Goal: Task Accomplishment & Management: Manage account settings

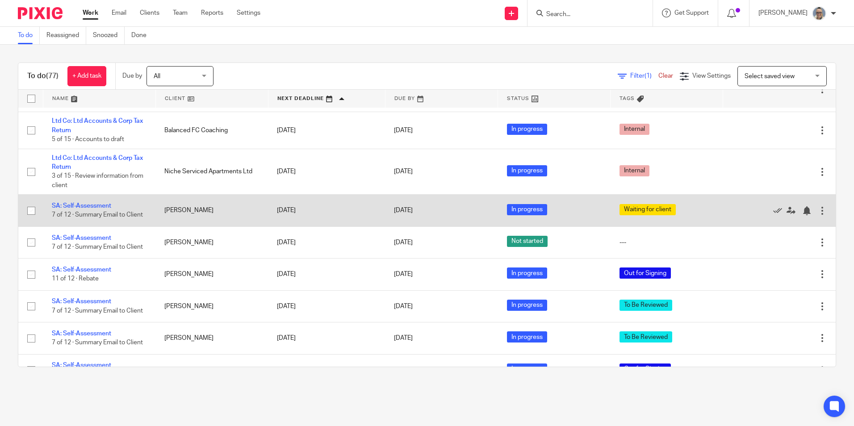
scroll to position [2546, 0]
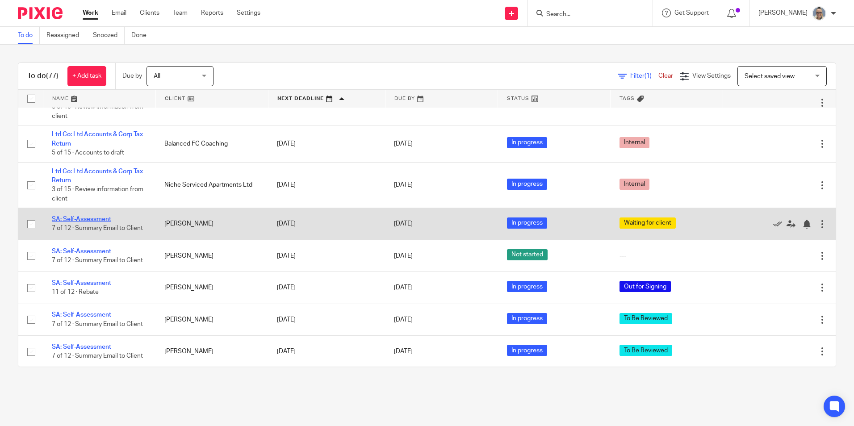
click at [79, 216] on link "SA: Self-Assessment" at bounding box center [81, 219] width 59 height 6
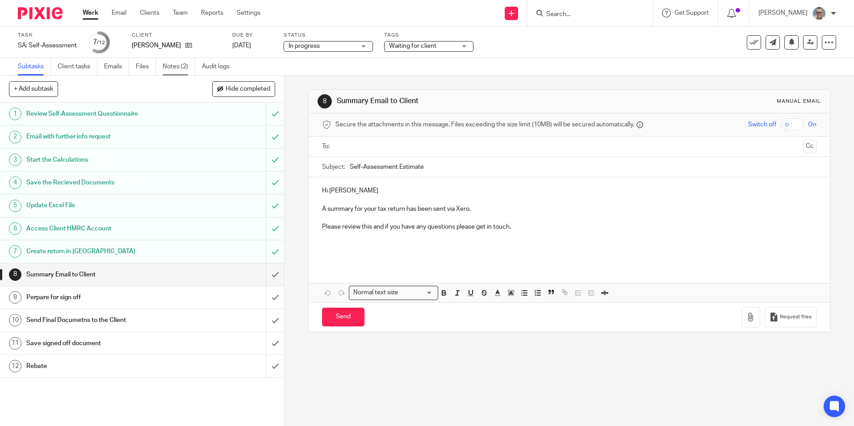
click at [173, 65] on link "Notes (2)" at bounding box center [179, 66] width 33 height 17
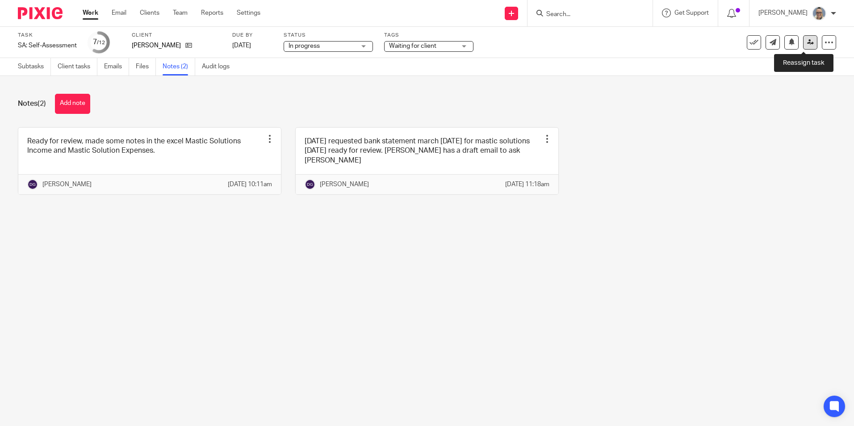
click at [807, 42] on icon at bounding box center [810, 42] width 7 height 7
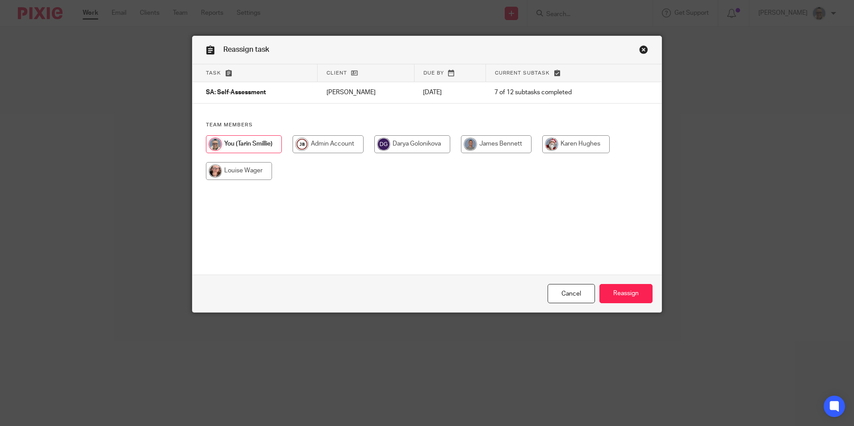
click at [493, 149] on input "radio" at bounding box center [496, 144] width 71 height 18
radio input "true"
click at [629, 297] on input "Reassign" at bounding box center [625, 293] width 53 height 19
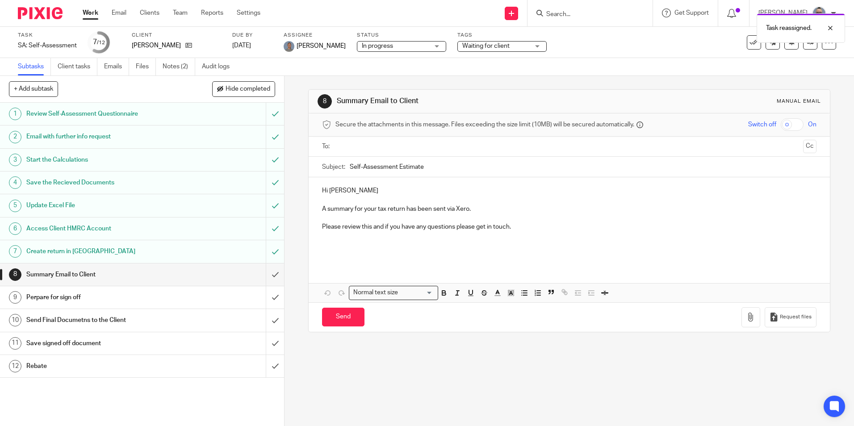
click at [97, 8] on link "Work" at bounding box center [91, 12] width 16 height 9
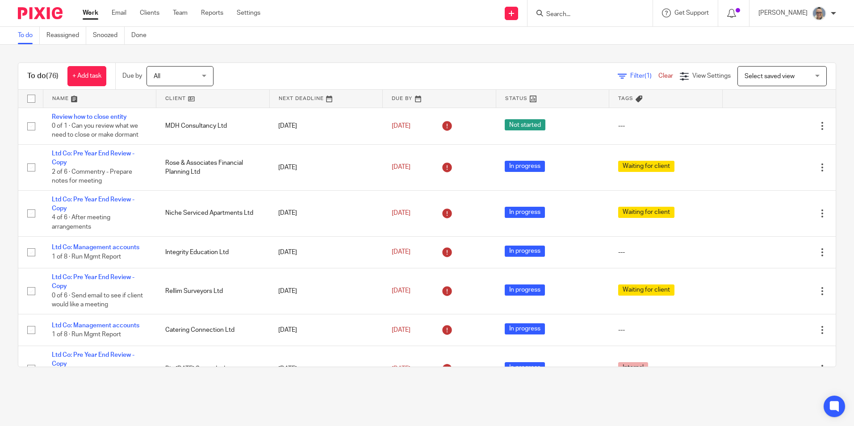
click at [302, 97] on link at bounding box center [326, 99] width 113 height 18
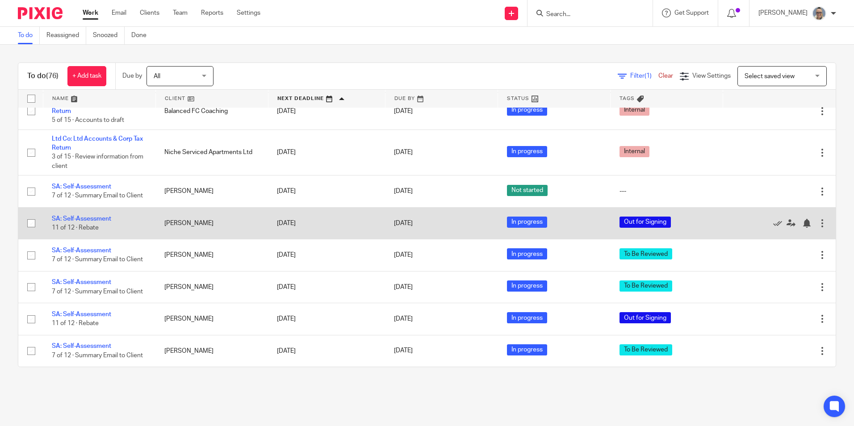
scroll to position [2598, 0]
click at [92, 216] on link "SA: Self-Assessment" at bounding box center [81, 219] width 59 height 6
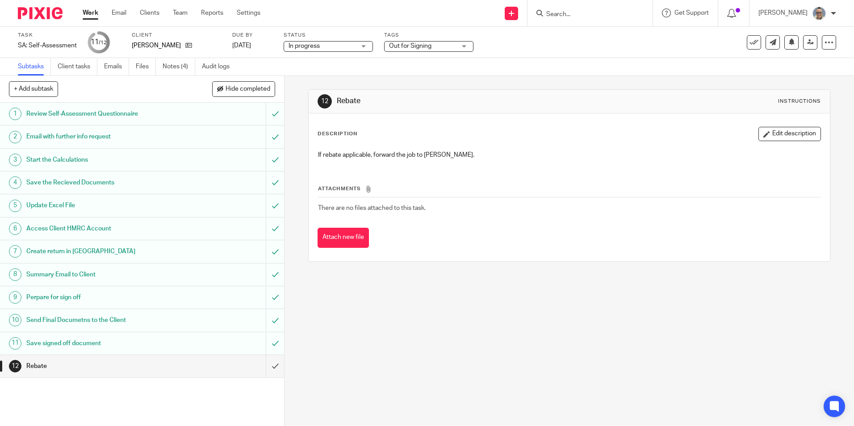
click at [91, 13] on link "Work" at bounding box center [91, 12] width 16 height 9
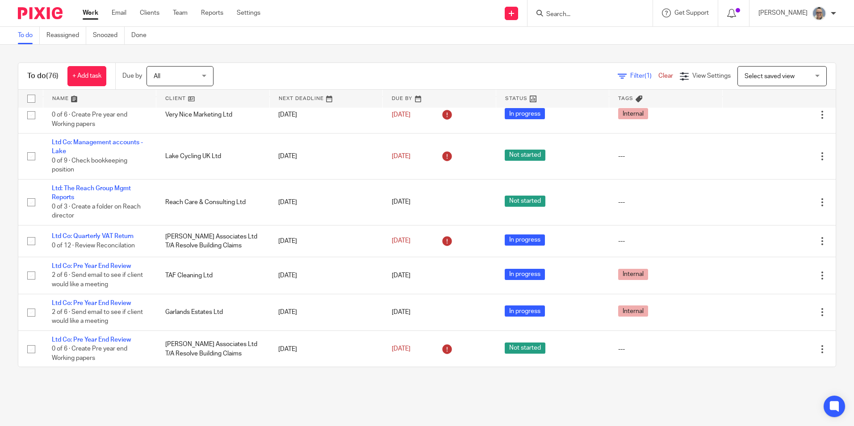
scroll to position [1429, 0]
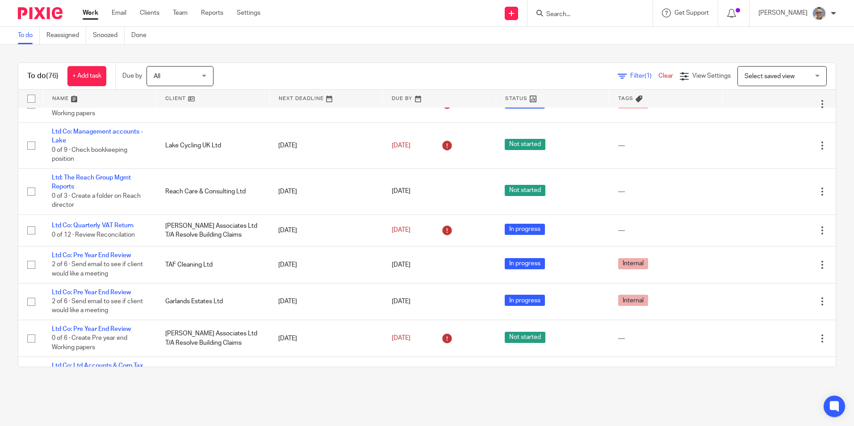
drag, startPoint x: 287, startPoint y: 99, endPoint x: 293, endPoint y: 100, distance: 6.8
click at [288, 99] on link at bounding box center [326, 99] width 113 height 18
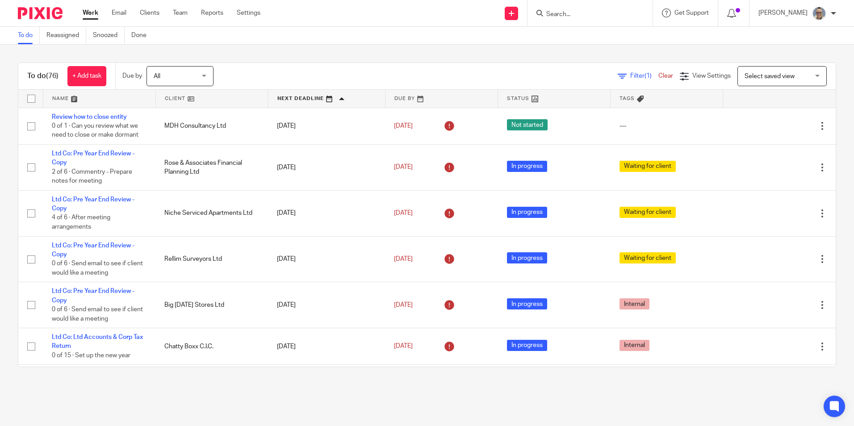
drag, startPoint x: 814, startPoint y: 107, endPoint x: 823, endPoint y: 130, distance: 24.9
click at [821, 196] on table "Name Client Next Deadline Due By Status Tags No client selected No client selec…" at bounding box center [426, 228] width 817 height 277
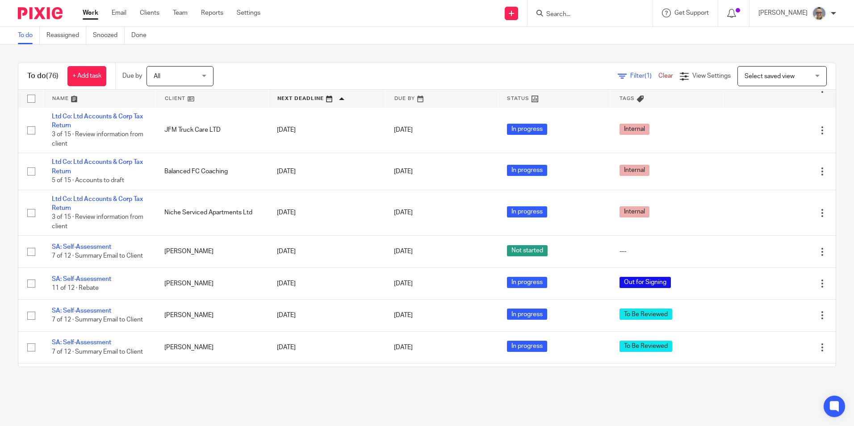
scroll to position [2598, 0]
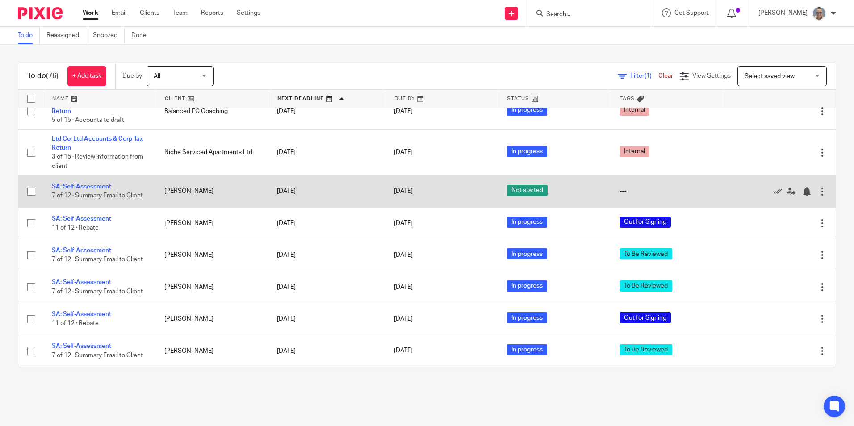
click at [85, 184] on link "SA: Self-Assessment" at bounding box center [81, 187] width 59 height 6
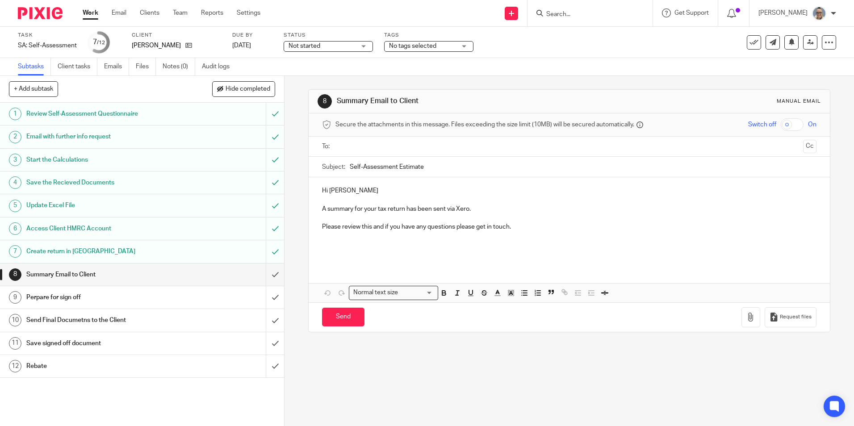
click at [334, 46] on span "Not started" at bounding box center [321, 46] width 67 height 9
click at [329, 80] on li "In progress" at bounding box center [328, 79] width 88 height 18
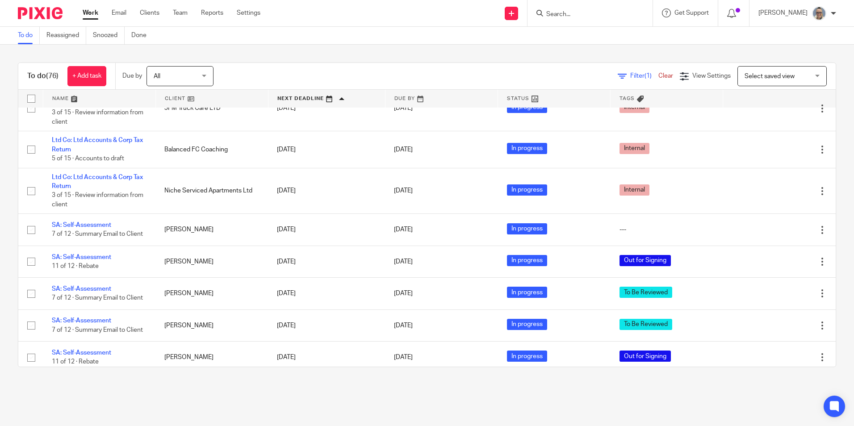
scroll to position [2598, 0]
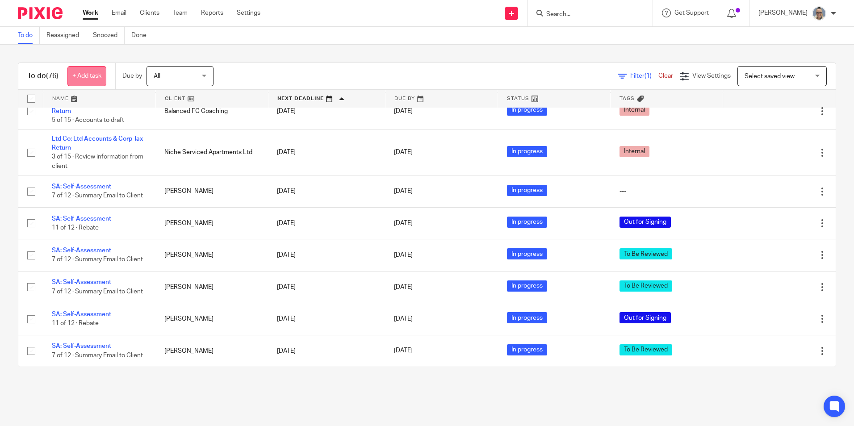
click at [79, 69] on link "+ Add task" at bounding box center [86, 76] width 39 height 20
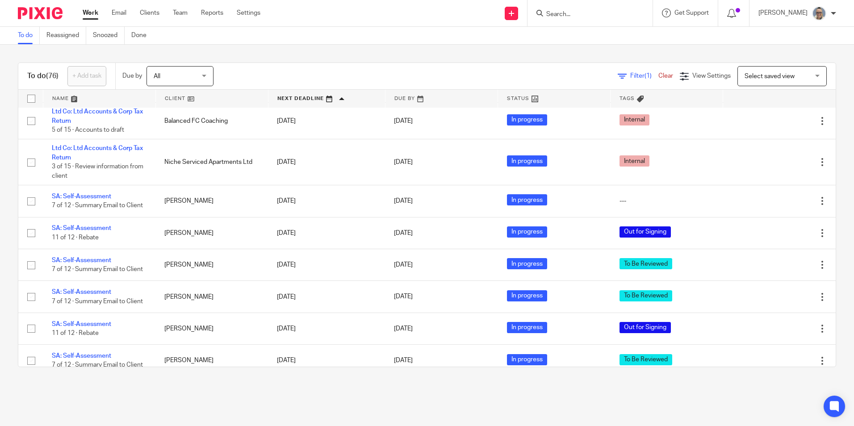
scroll to position [0, 0]
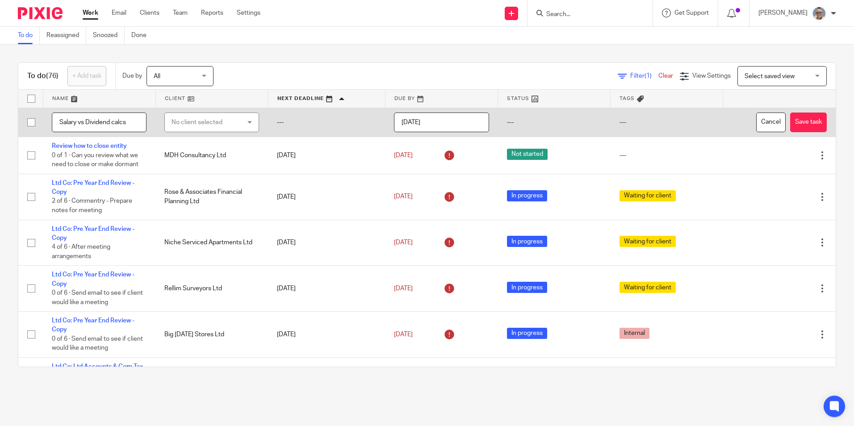
type input "Salary vs Dividend calcs"
click at [199, 120] on div "No client selected" at bounding box center [206, 122] width 70 height 19
type input "jfm"
click at [201, 169] on span "JFM Truck Care LTD" at bounding box center [196, 167] width 56 height 6
click at [427, 117] on input "2025-09-24" at bounding box center [442, 123] width 94 height 20
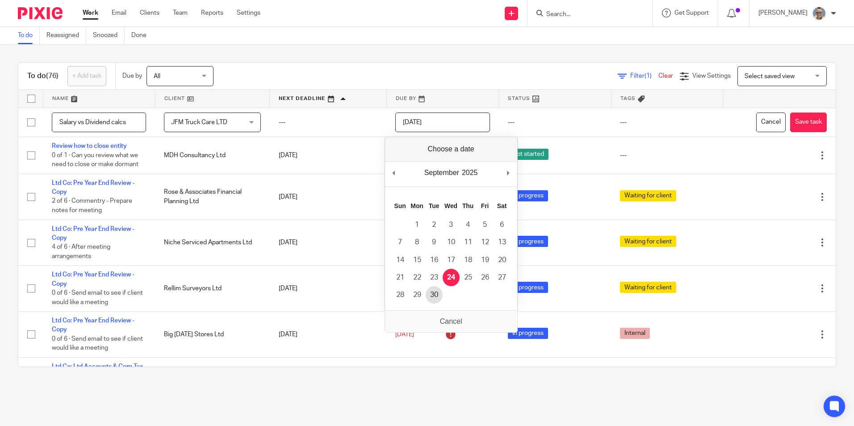
type input "2025-09-30"
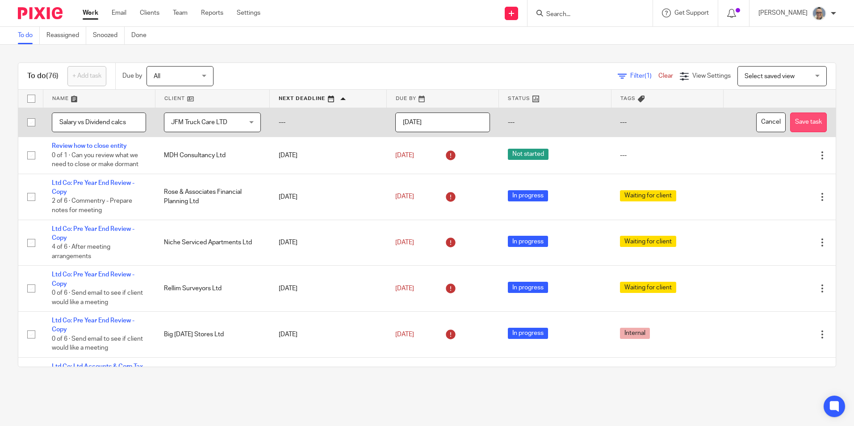
click at [790, 121] on button "Save task" at bounding box center [808, 123] width 37 height 20
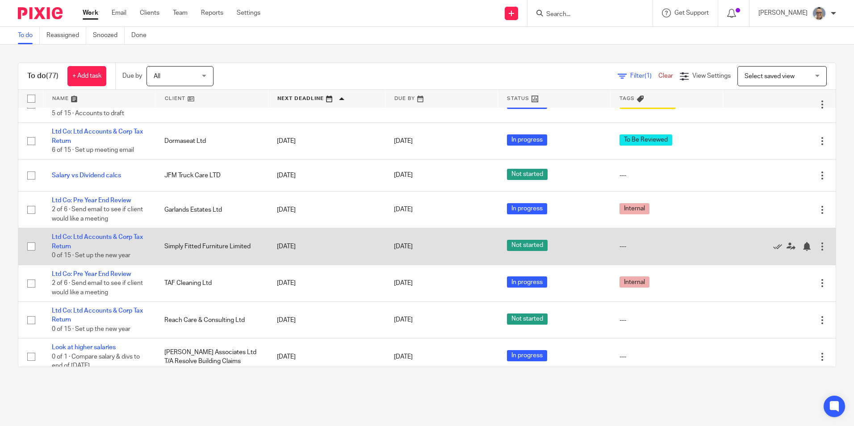
scroll to position [1697, 0]
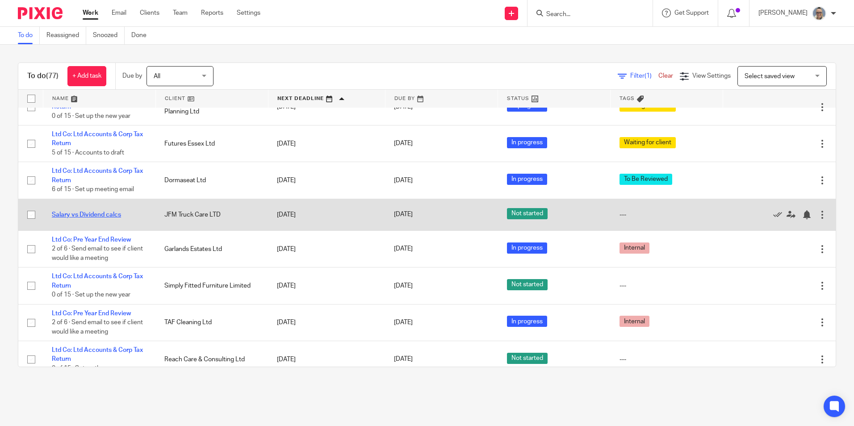
click at [99, 217] on link "Salary vs Dividend calcs" at bounding box center [86, 215] width 69 height 6
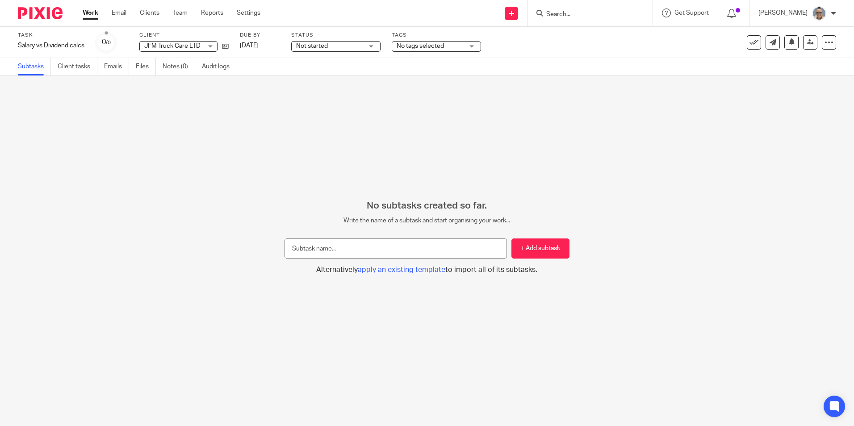
click at [310, 250] on input "text" at bounding box center [395, 248] width 222 height 20
type input "C"
click at [807, 44] on icon at bounding box center [810, 42] width 7 height 7
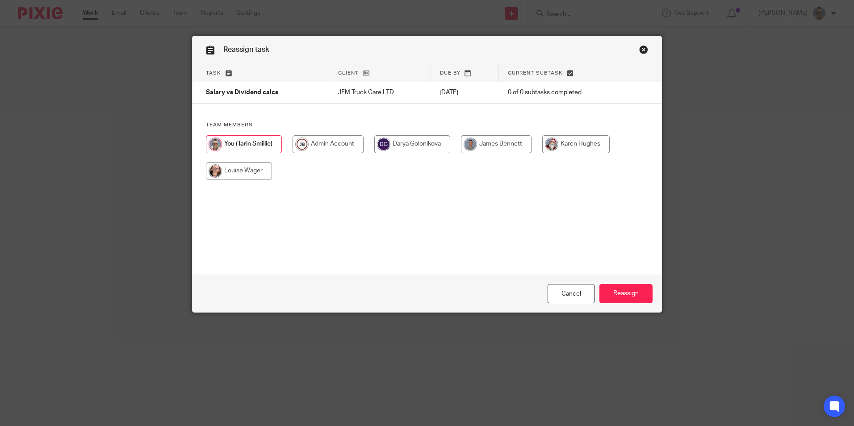
click at [363, 142] on div at bounding box center [427, 162] width 442 height 54
click at [386, 145] on input "radio" at bounding box center [412, 144] width 76 height 18
radio input "true"
click at [626, 298] on input "Reassign" at bounding box center [625, 293] width 53 height 19
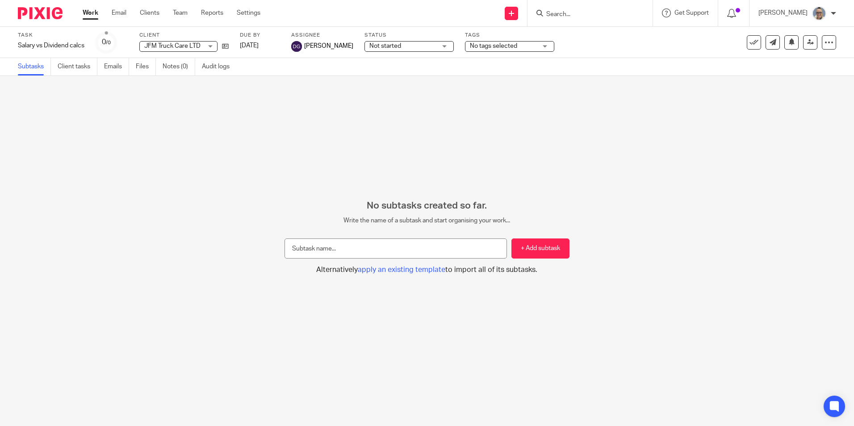
click at [91, 15] on link "Work" at bounding box center [91, 12] width 16 height 9
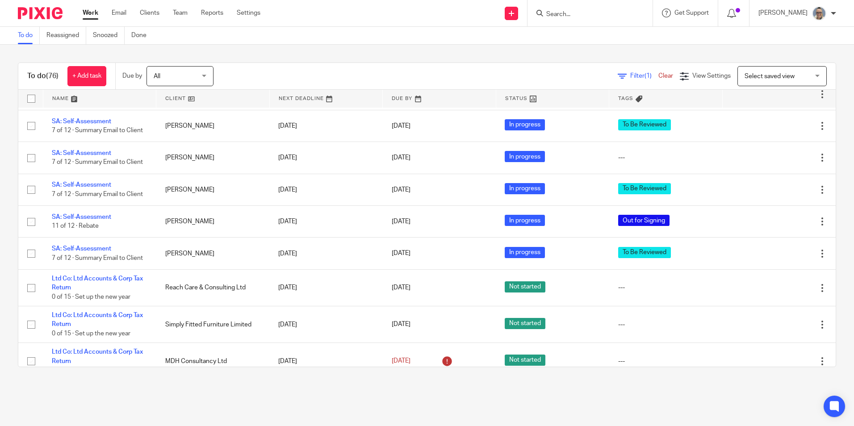
scroll to position [1730, 0]
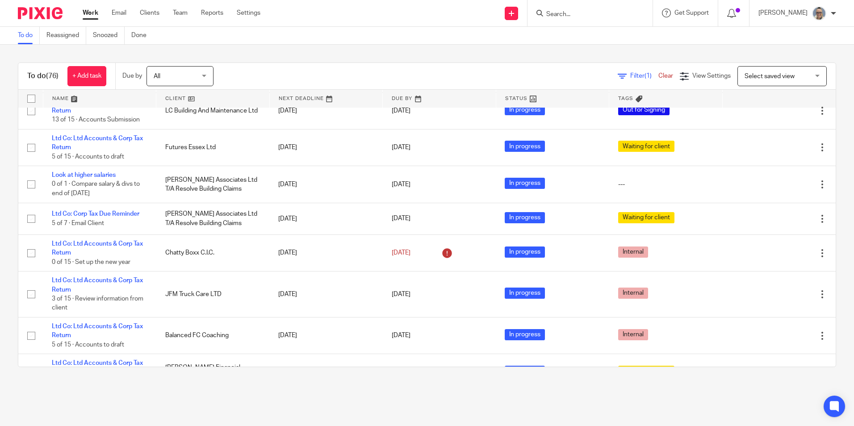
click at [292, 102] on link at bounding box center [326, 99] width 113 height 18
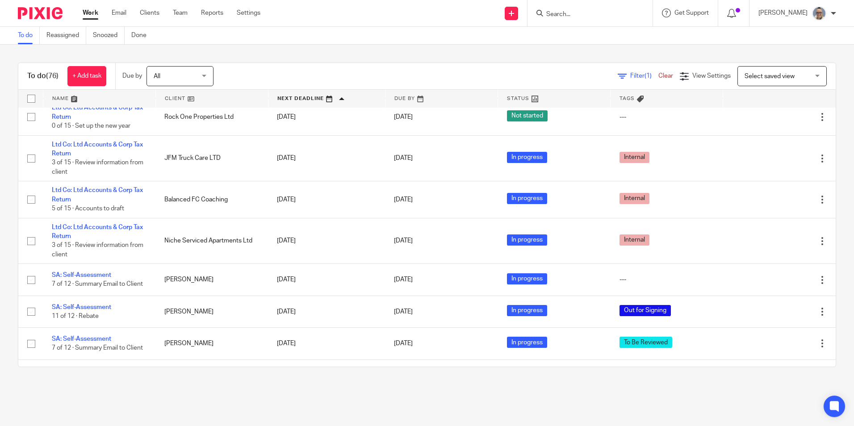
scroll to position [2598, 0]
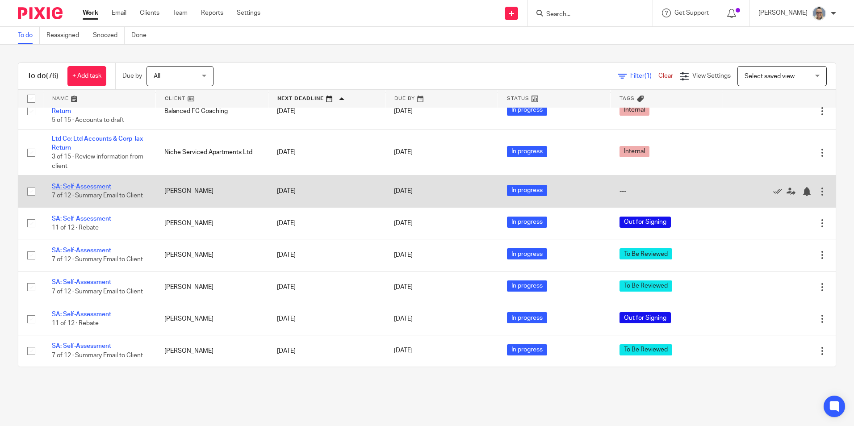
click at [76, 184] on link "SA: Self-Assessment" at bounding box center [81, 187] width 59 height 6
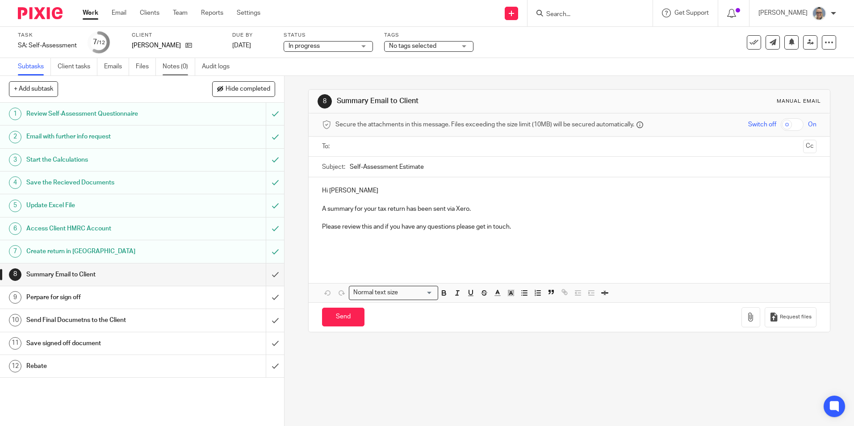
click at [175, 66] on link "Notes (0)" at bounding box center [179, 66] width 33 height 17
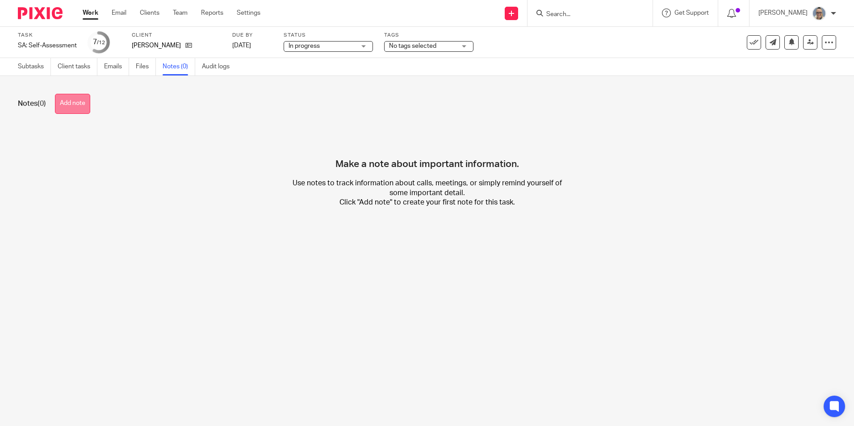
click at [66, 97] on button "Add note" at bounding box center [72, 104] width 35 height 20
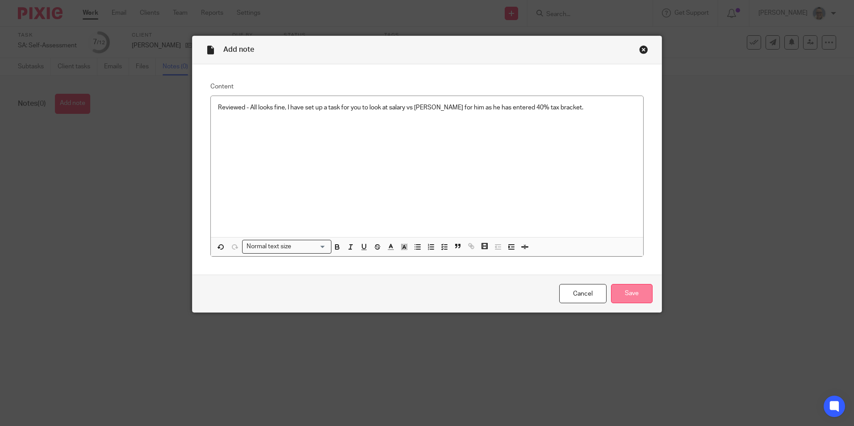
click at [636, 293] on input "Save" at bounding box center [632, 293] width 42 height 19
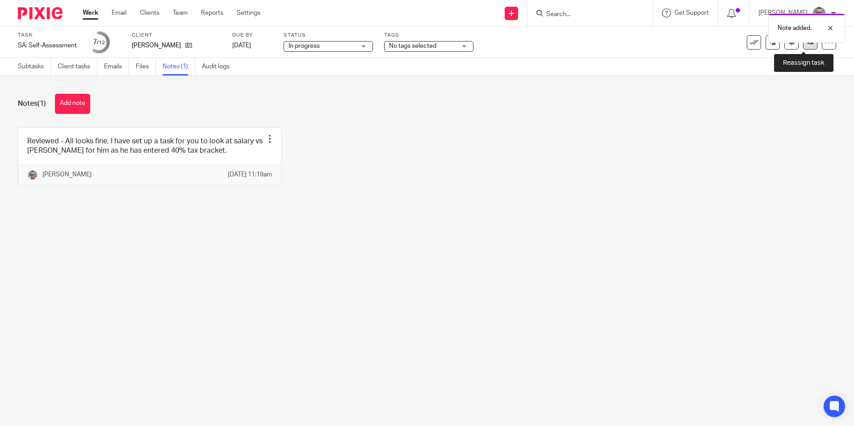
click at [807, 44] on icon at bounding box center [810, 42] width 7 height 7
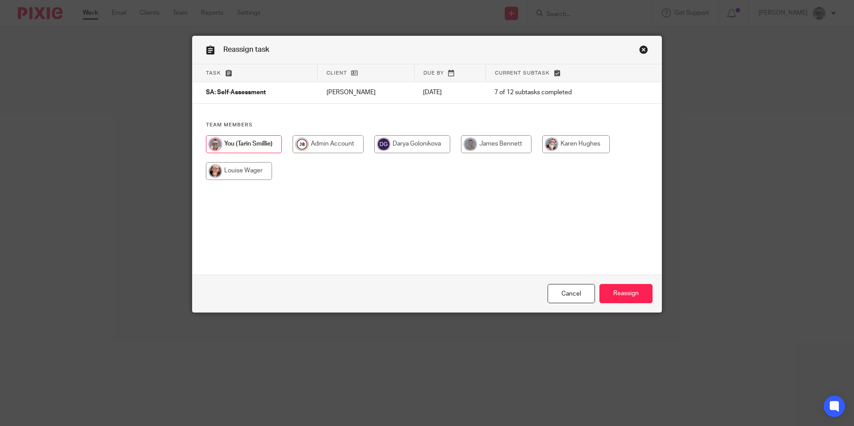
click at [426, 139] on input "radio" at bounding box center [412, 144] width 76 height 18
radio input "true"
click at [612, 301] on input "Reassign" at bounding box center [625, 293] width 53 height 19
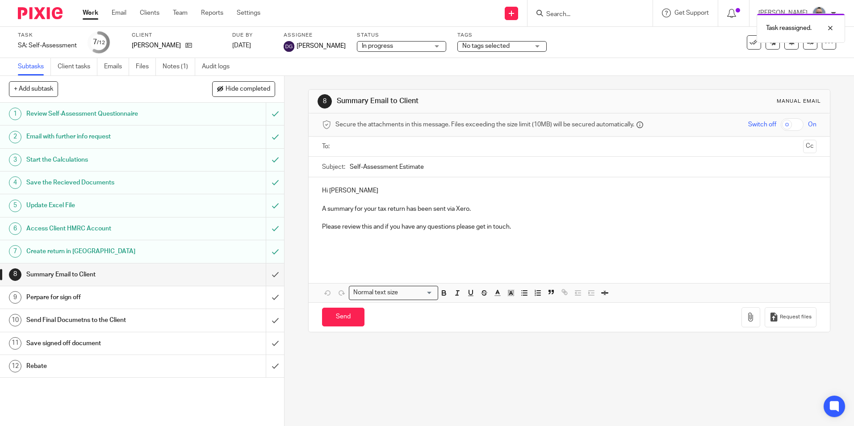
click at [90, 10] on link "Work" at bounding box center [91, 12] width 16 height 9
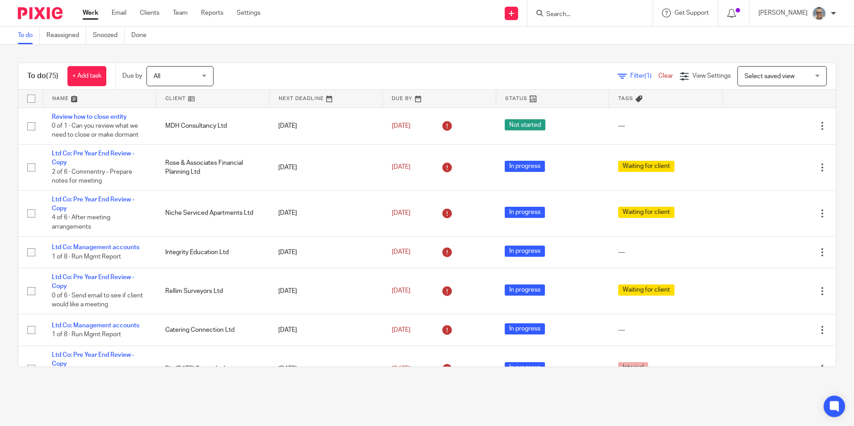
click at [300, 99] on link at bounding box center [326, 99] width 113 height 18
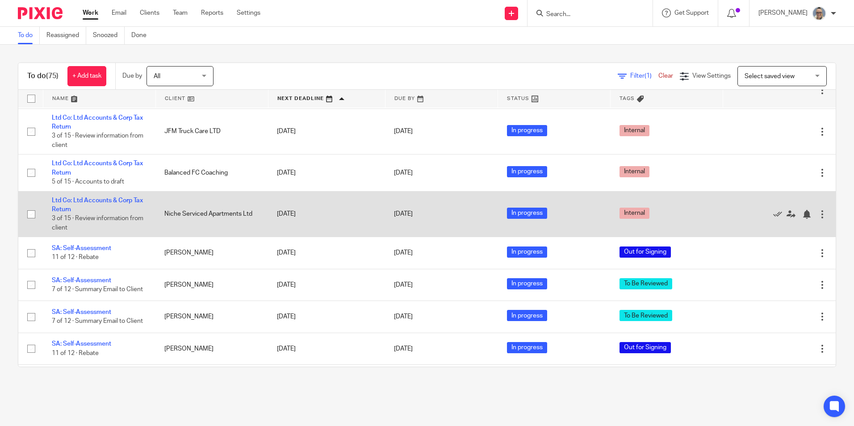
scroll to position [2562, 0]
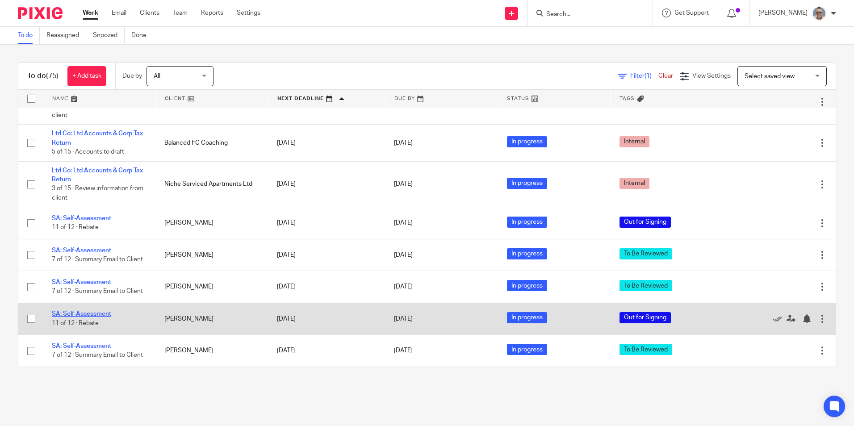
click at [86, 311] on link "SA: Self-Assessment" at bounding box center [81, 314] width 59 height 6
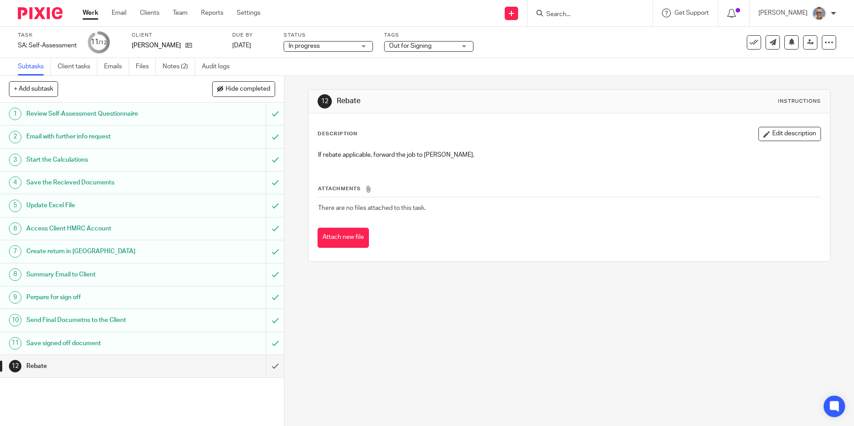
click at [445, 48] on span "Out for Signing" at bounding box center [422, 46] width 67 height 9
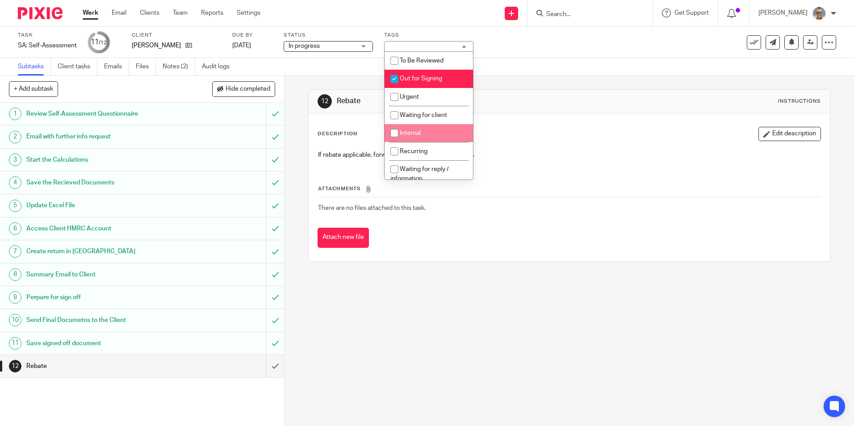
click at [402, 134] on input "checkbox" at bounding box center [394, 133] width 17 height 17
checkbox input "true"
click at [397, 78] on input "checkbox" at bounding box center [394, 79] width 17 height 17
checkbox input "false"
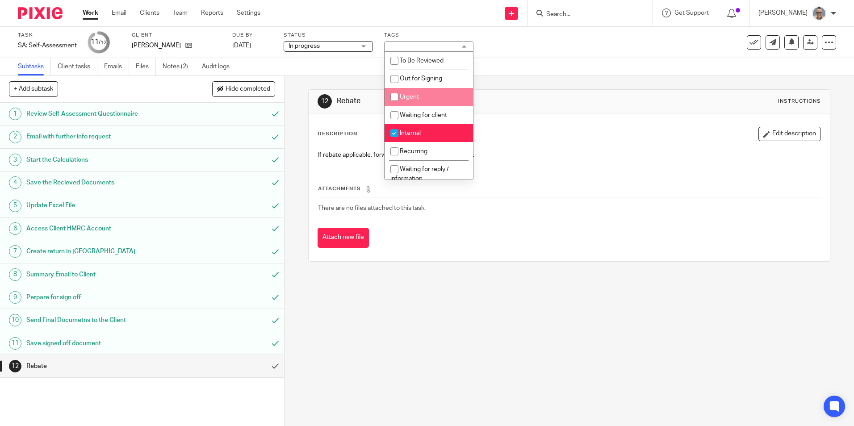
scroll to position [8, 0]
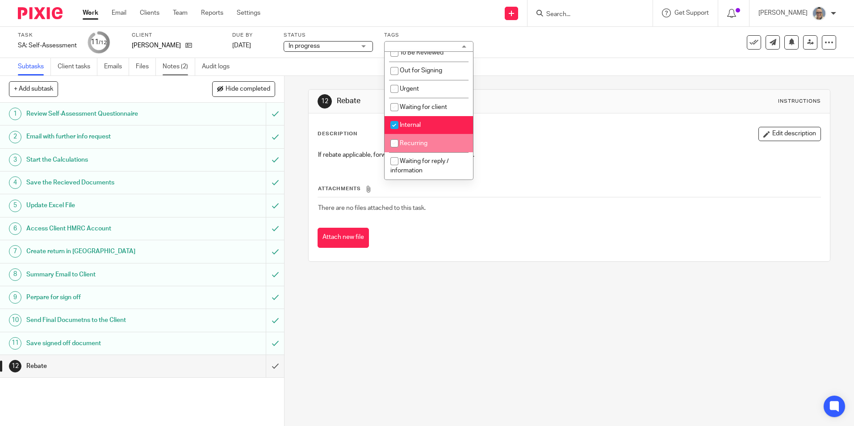
click at [177, 65] on link "Notes (2)" at bounding box center [179, 66] width 33 height 17
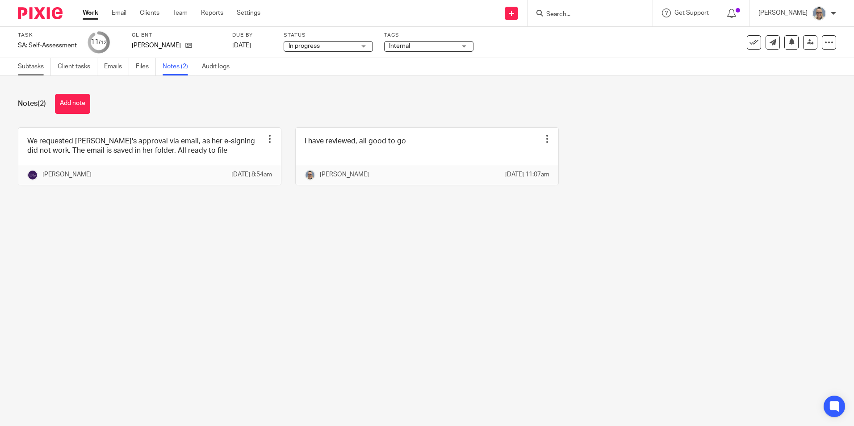
click at [32, 67] on link "Subtasks" at bounding box center [34, 66] width 33 height 17
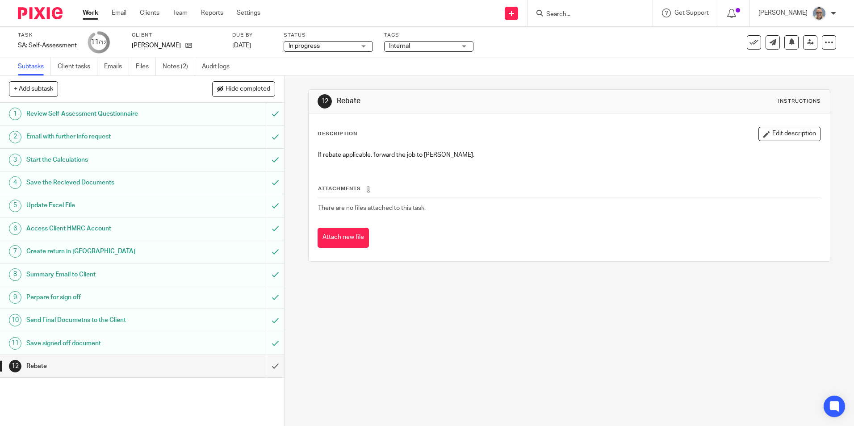
click at [35, 365] on h1 "Rebate" at bounding box center [103, 365] width 154 height 13
click at [180, 69] on link "Notes (2)" at bounding box center [179, 66] width 33 height 17
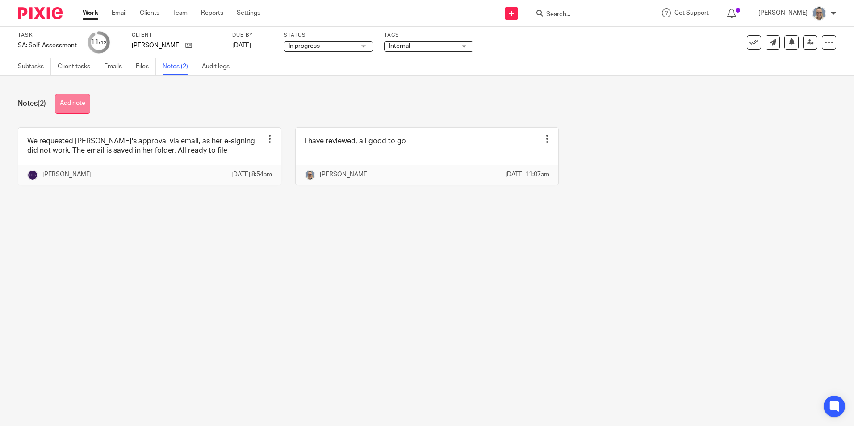
click at [80, 107] on button "Add note" at bounding box center [72, 104] width 35 height 20
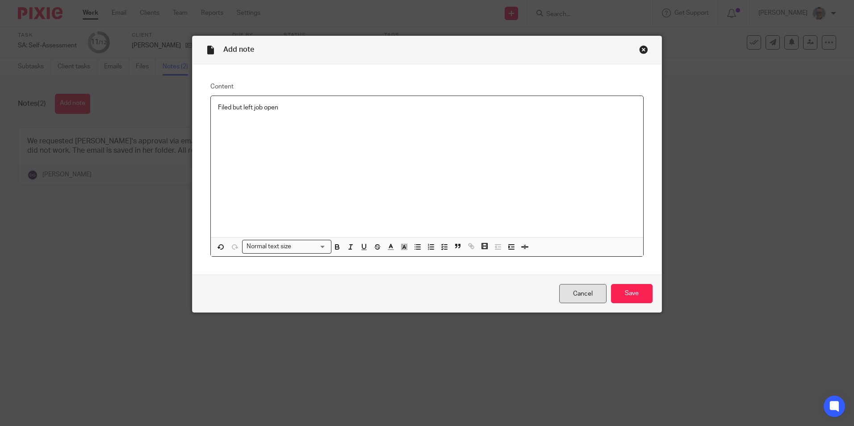
click at [592, 292] on link "Cancel" at bounding box center [582, 293] width 47 height 19
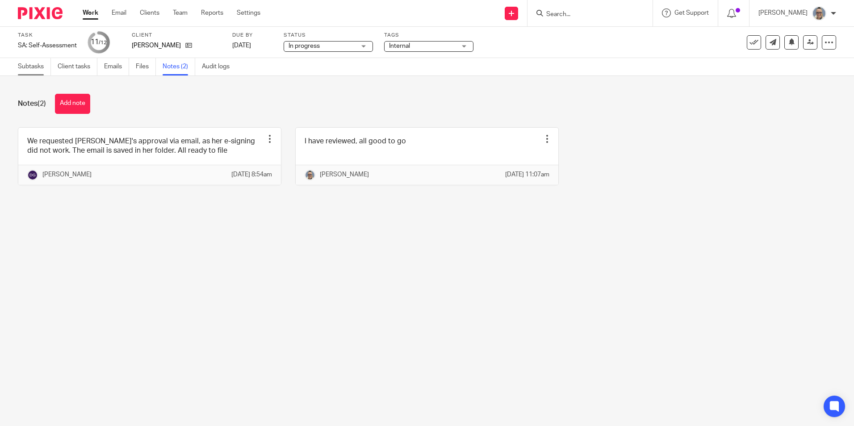
click at [24, 71] on link "Subtasks" at bounding box center [34, 66] width 33 height 17
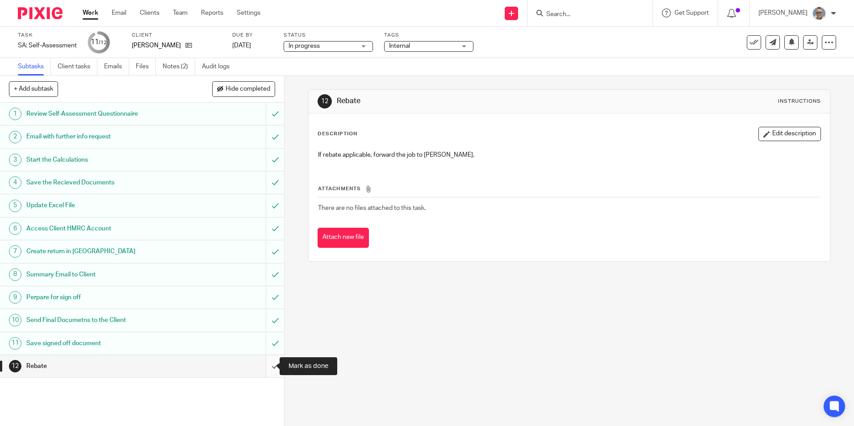
click at [268, 365] on input "submit" at bounding box center [142, 366] width 284 height 22
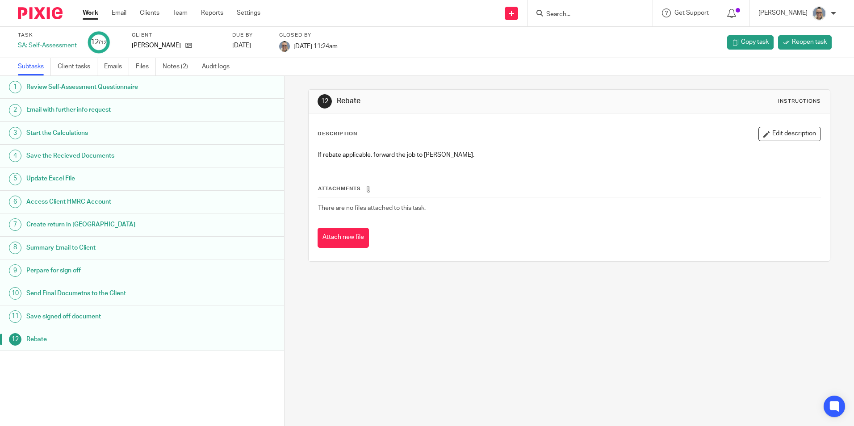
click at [93, 16] on link "Work" at bounding box center [91, 12] width 16 height 9
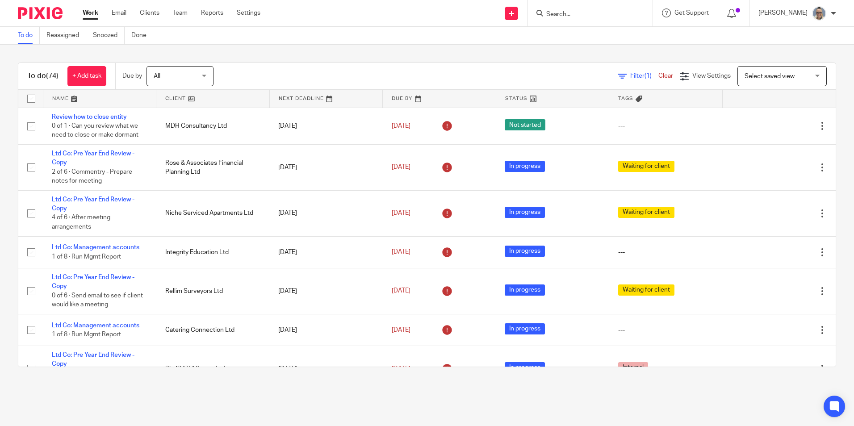
click at [281, 99] on link at bounding box center [326, 99] width 113 height 18
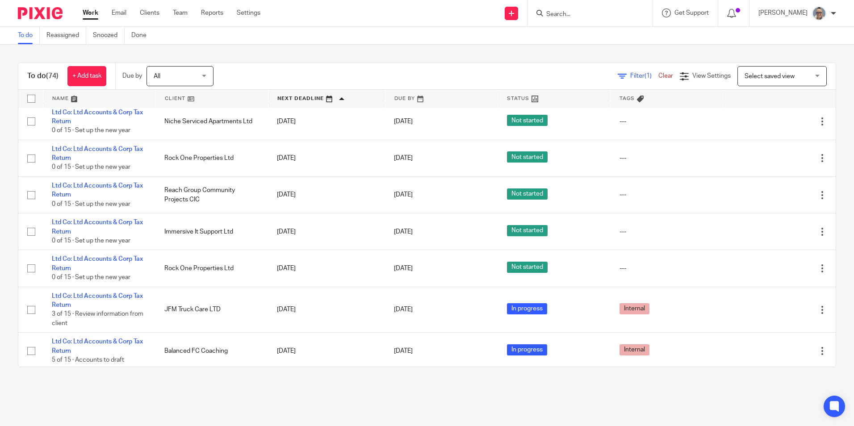
scroll to position [2529, 0]
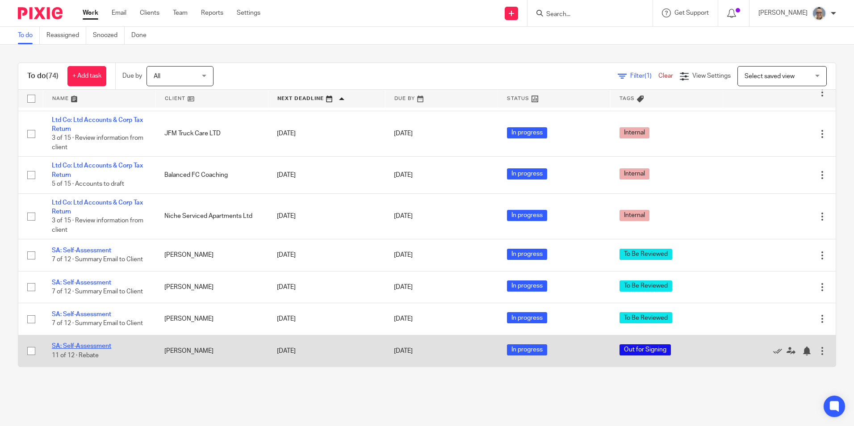
click at [74, 347] on link "SA: Self-Assessment" at bounding box center [81, 346] width 59 height 6
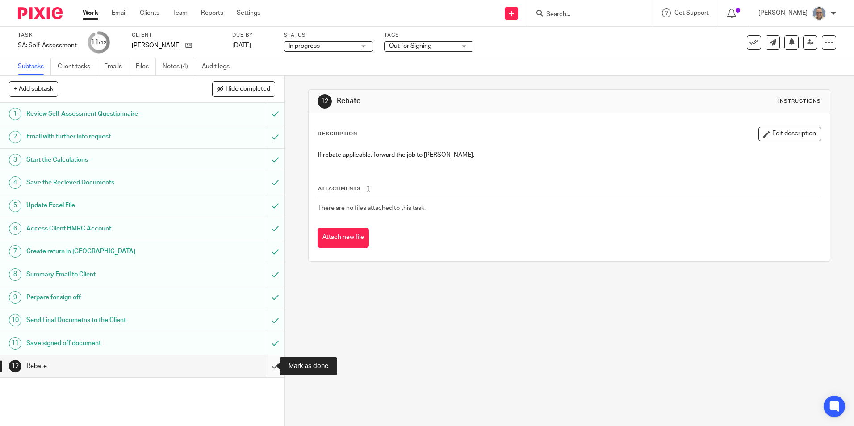
click at [269, 365] on input "submit" at bounding box center [142, 366] width 284 height 22
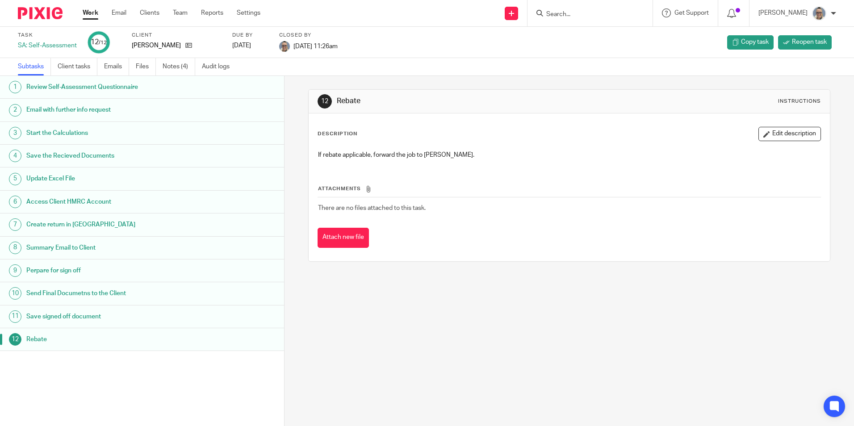
click at [91, 15] on link "Work" at bounding box center [91, 12] width 16 height 9
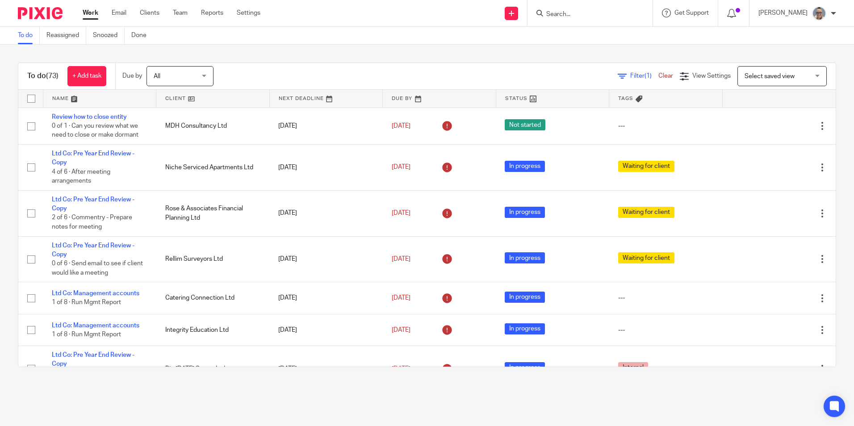
click at [290, 95] on link at bounding box center [326, 99] width 113 height 18
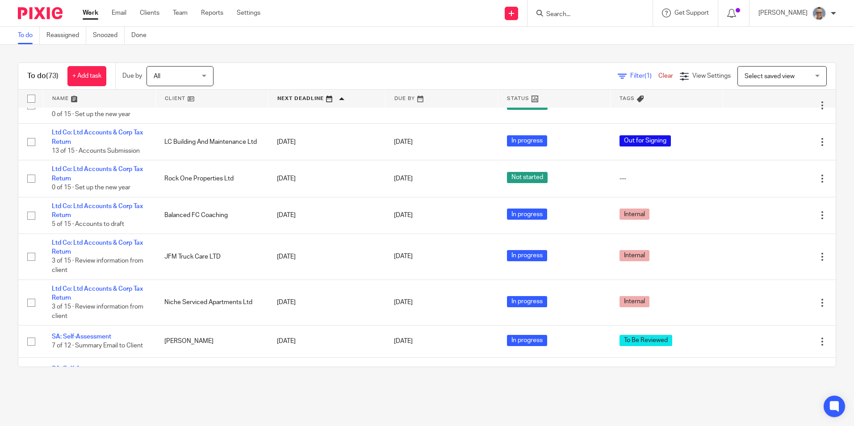
scroll to position [2498, 0]
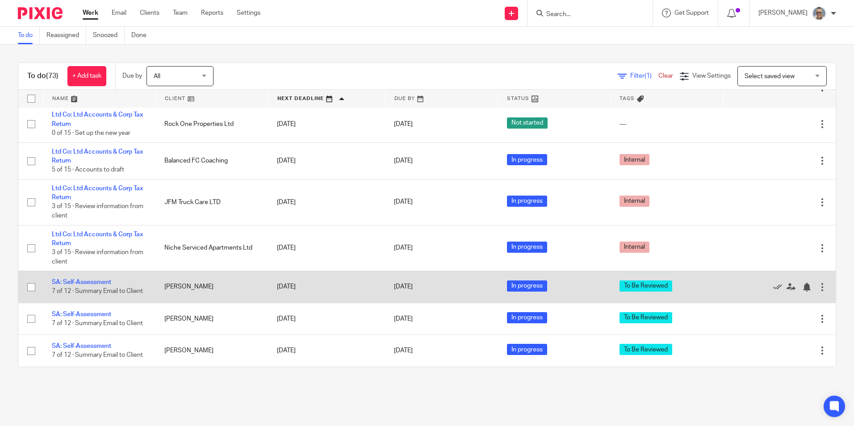
click at [58, 271] on td "SA: Self-Assessment 7 of 12 · Summary Email to Client" at bounding box center [99, 287] width 113 height 32
click at [63, 279] on link "SA: Self-Assessment" at bounding box center [81, 282] width 59 height 6
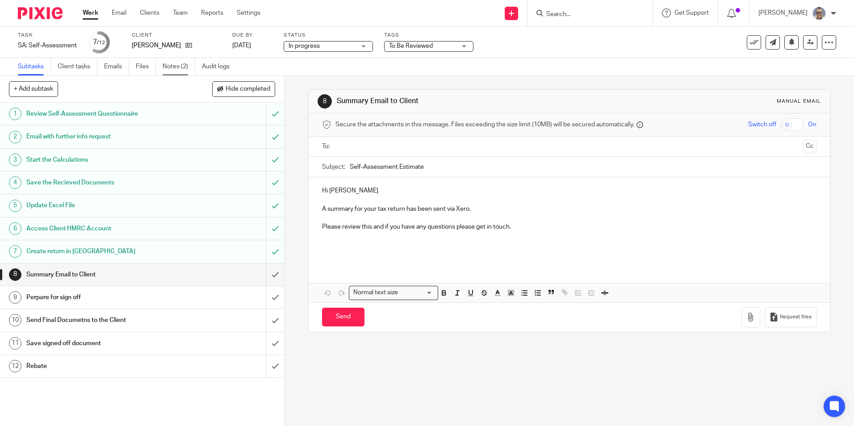
click at [169, 69] on link "Notes (2)" at bounding box center [179, 66] width 33 height 17
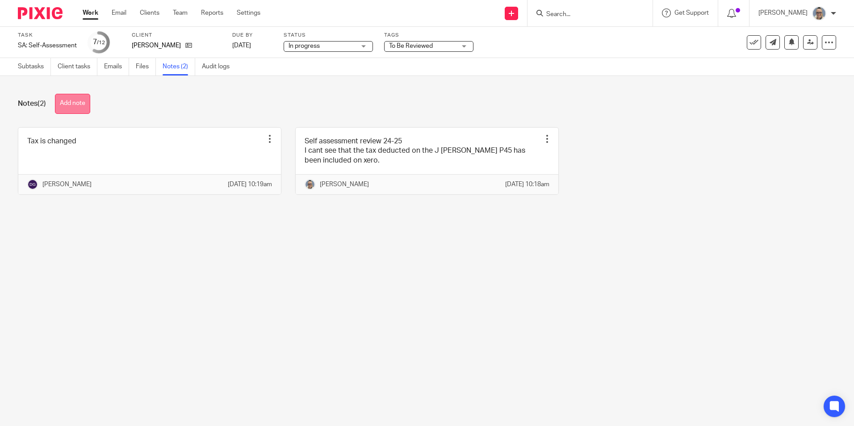
click at [90, 108] on button "Add note" at bounding box center [72, 104] width 35 height 20
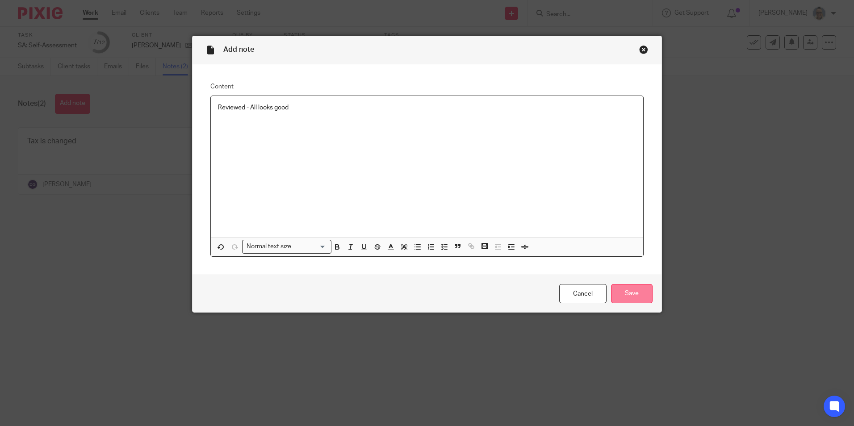
click at [639, 297] on input "Save" at bounding box center [632, 293] width 42 height 19
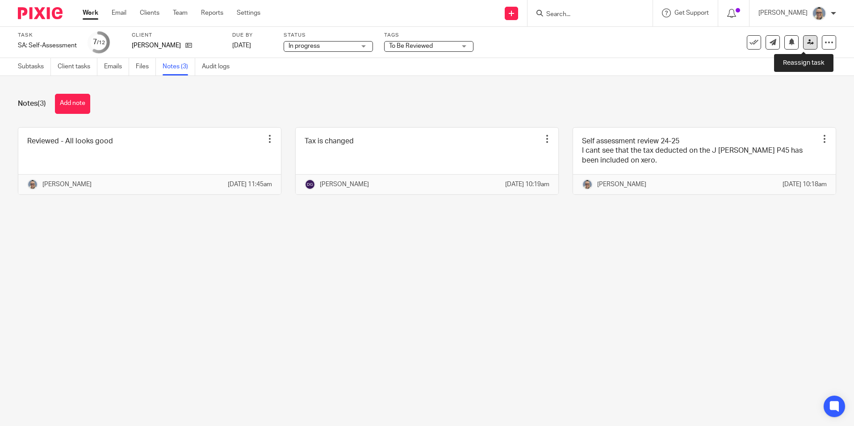
click at [807, 40] on link at bounding box center [810, 42] width 14 height 14
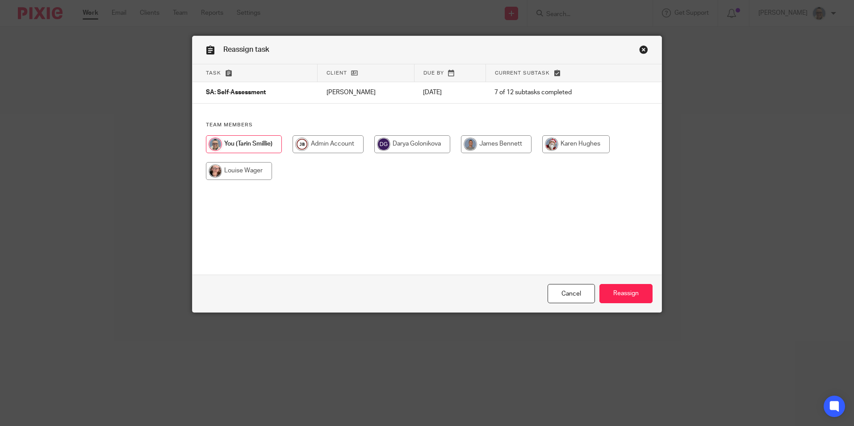
click at [407, 147] on input "radio" at bounding box center [412, 144] width 76 height 18
radio input "true"
click at [619, 290] on input "Reassign" at bounding box center [625, 293] width 53 height 19
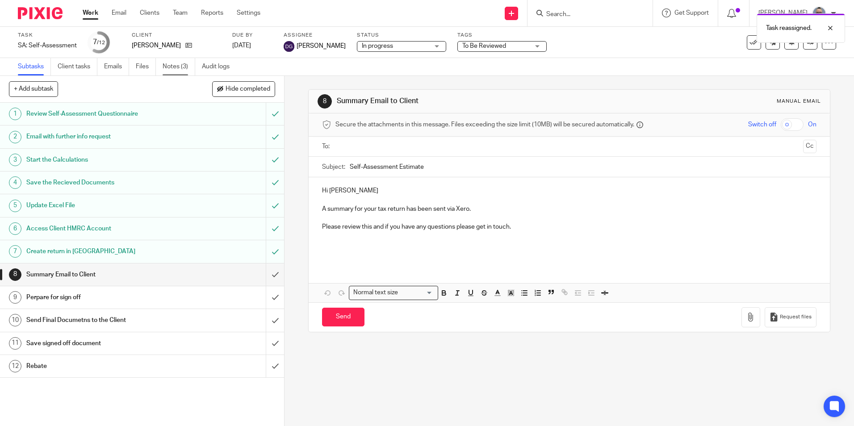
click at [177, 69] on link "Notes (3)" at bounding box center [179, 66] width 33 height 17
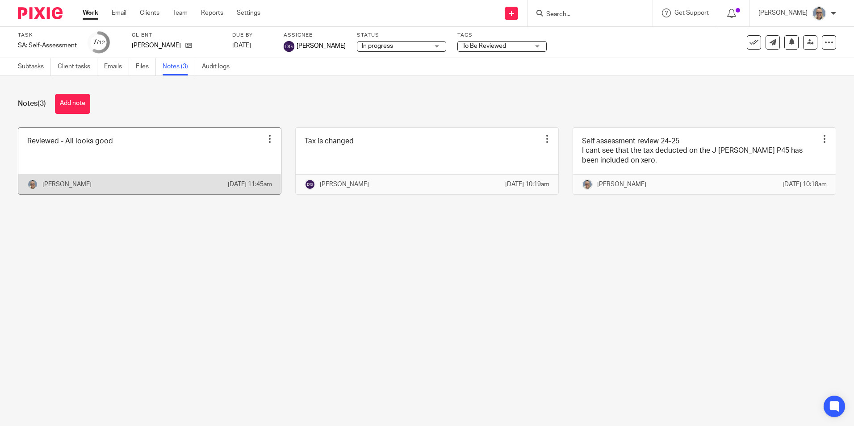
click at [189, 140] on link at bounding box center [149, 161] width 263 height 67
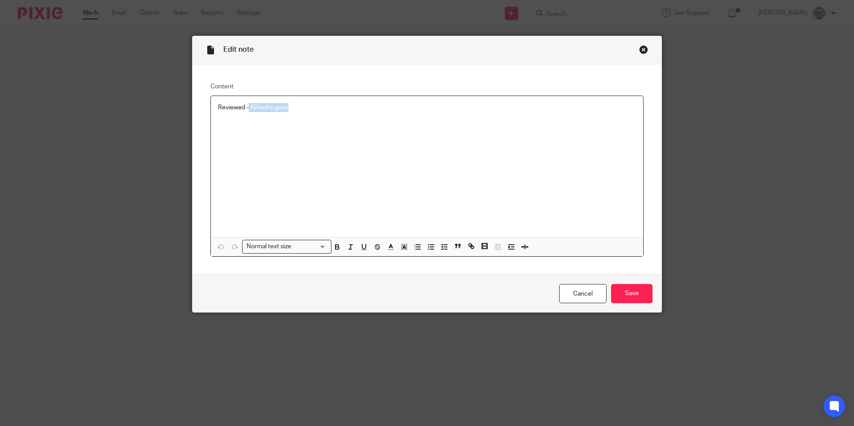
drag, startPoint x: 289, startPoint y: 104, endPoint x: 246, endPoint y: 103, distance: 43.3
click at [246, 103] on p "Reviewed - All looks good" at bounding box center [427, 107] width 418 height 9
click at [619, 297] on input "Save" at bounding box center [632, 293] width 42 height 19
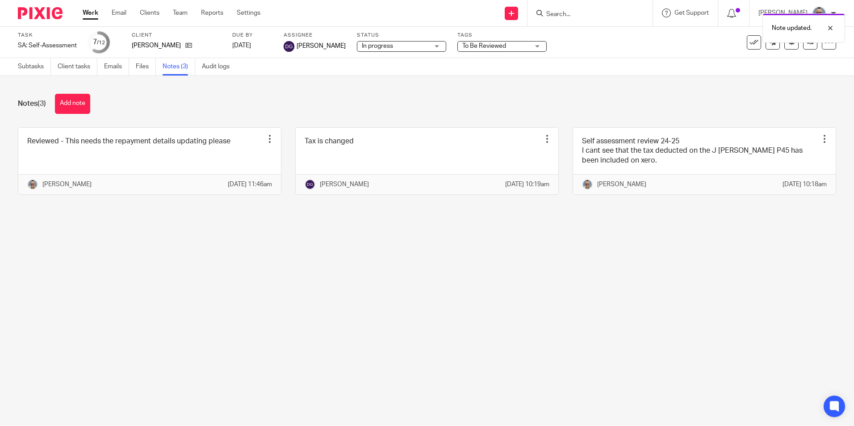
click at [85, 13] on link "Work" at bounding box center [91, 12] width 16 height 9
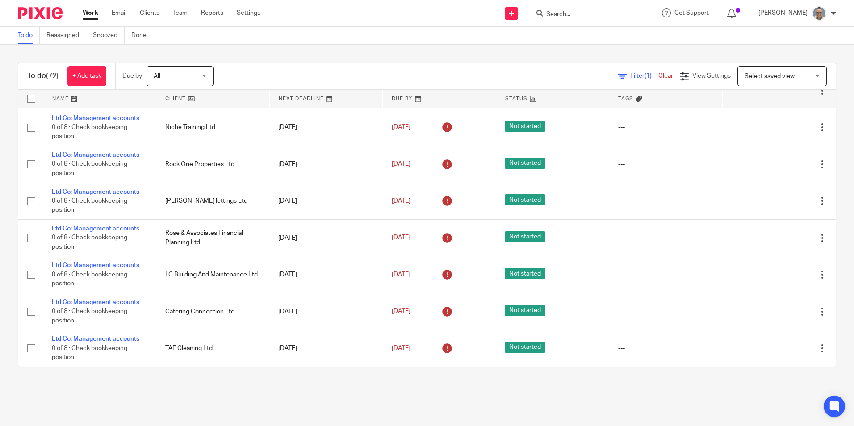
scroll to position [625, 0]
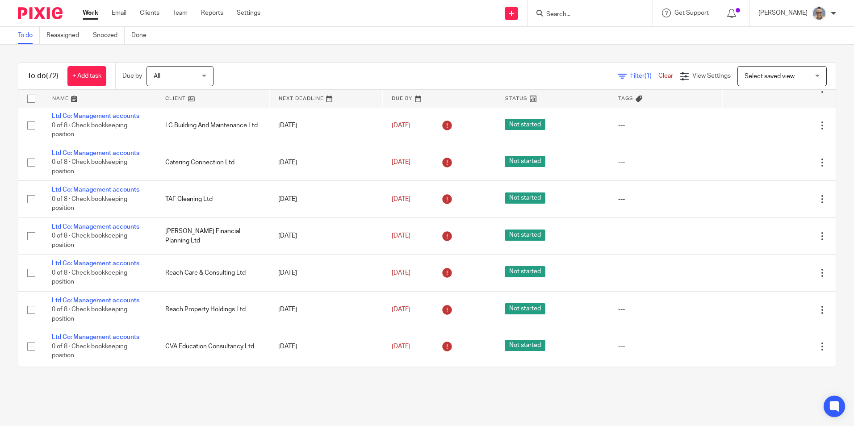
click at [298, 98] on link at bounding box center [326, 99] width 113 height 18
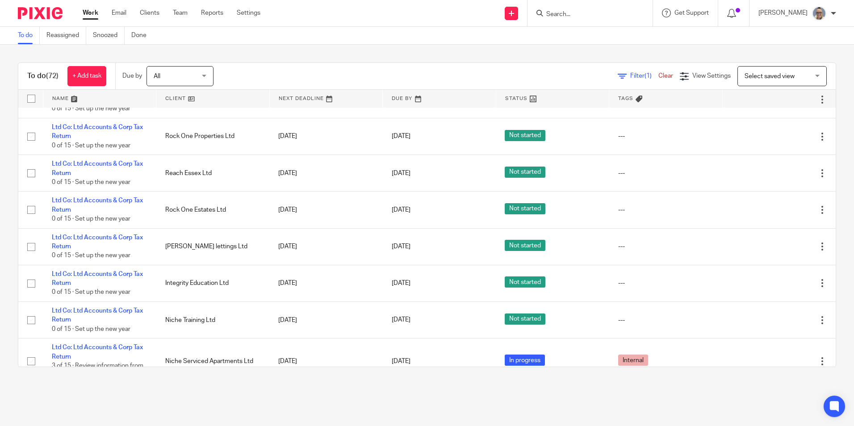
scroll to position [2451, 0]
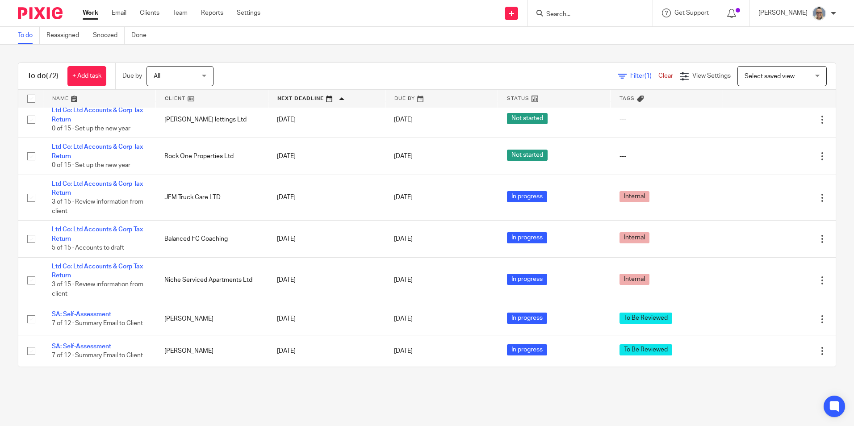
scroll to position [2461, 0]
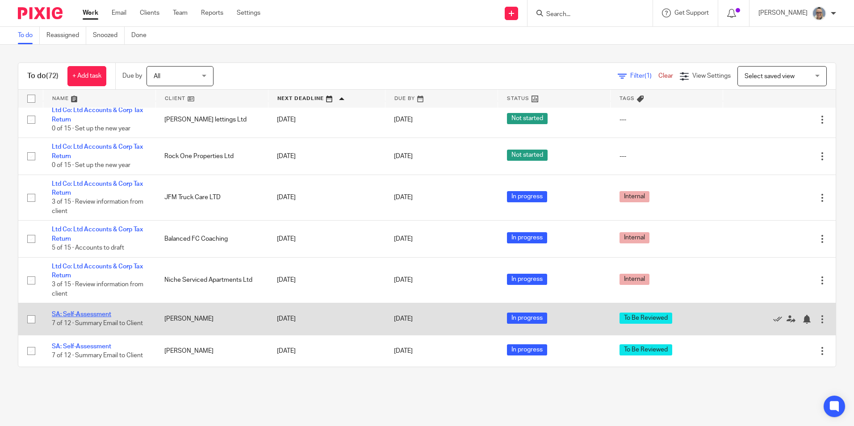
click at [85, 311] on link "SA: Self-Assessment" at bounding box center [81, 314] width 59 height 6
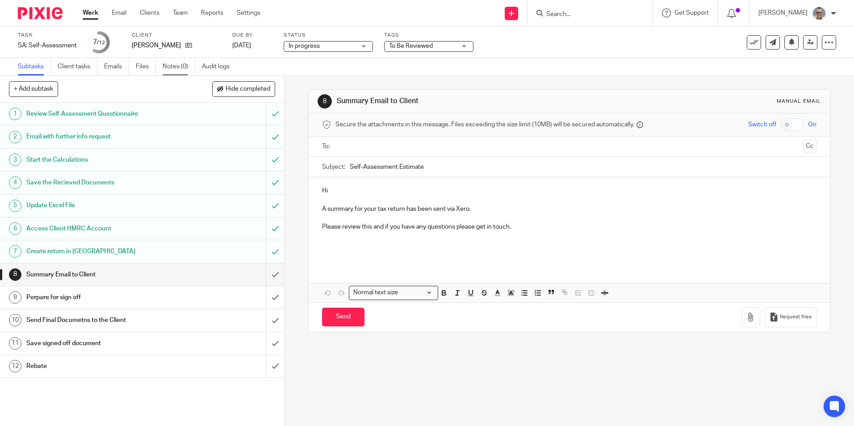
click at [176, 67] on link "Notes (0)" at bounding box center [179, 66] width 33 height 17
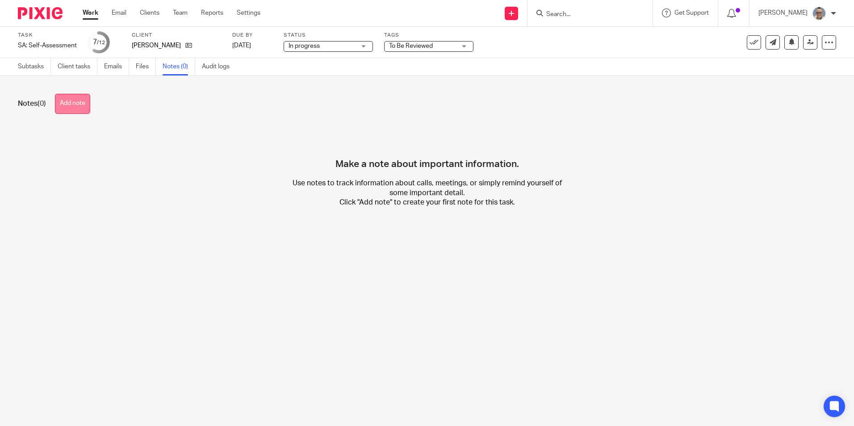
click at [61, 100] on button "Add note" at bounding box center [72, 104] width 35 height 20
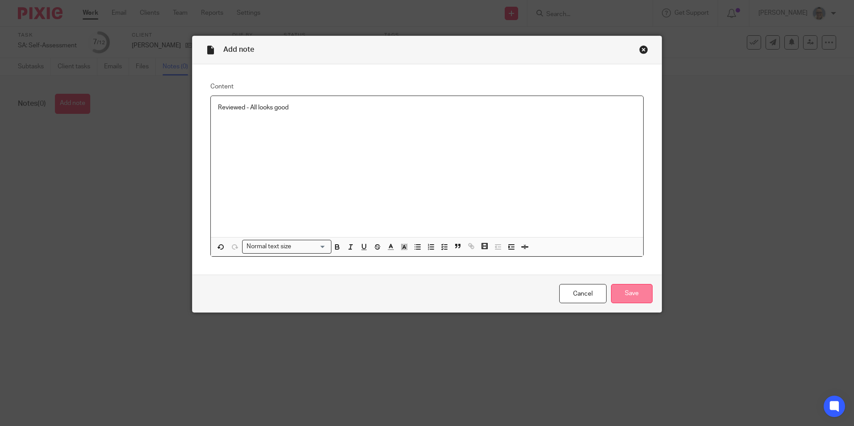
click at [619, 297] on input "Save" at bounding box center [632, 293] width 42 height 19
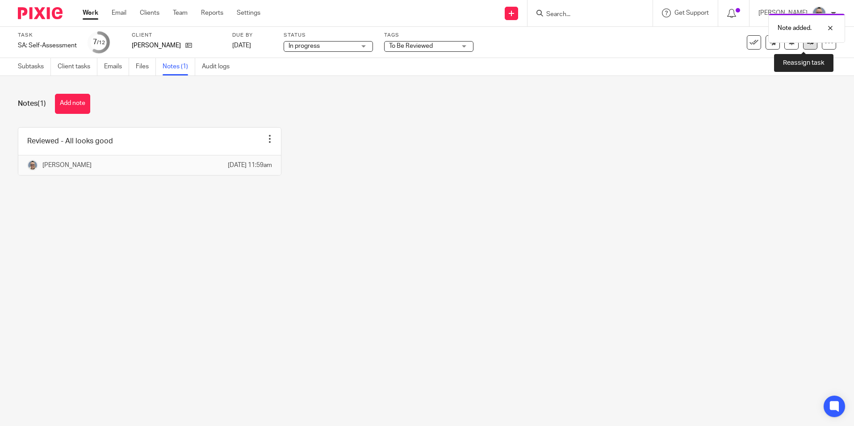
click at [803, 47] on link at bounding box center [810, 42] width 14 height 14
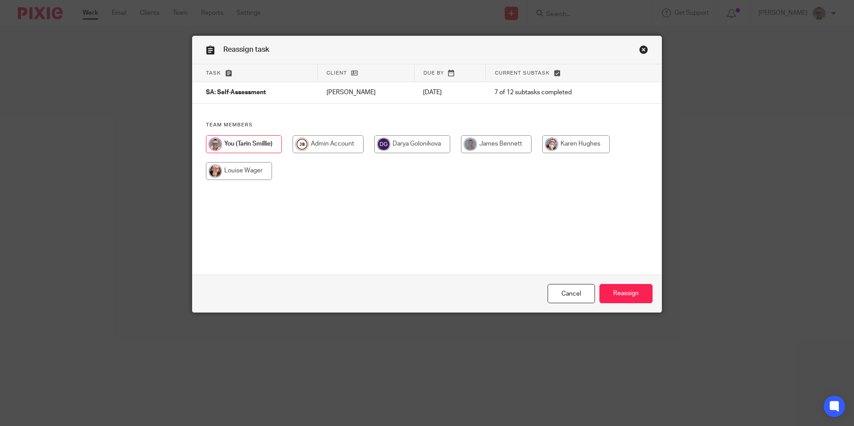
click at [437, 142] on input "radio" at bounding box center [412, 144] width 76 height 18
radio input "true"
click at [615, 288] on input "Reassign" at bounding box center [625, 293] width 53 height 19
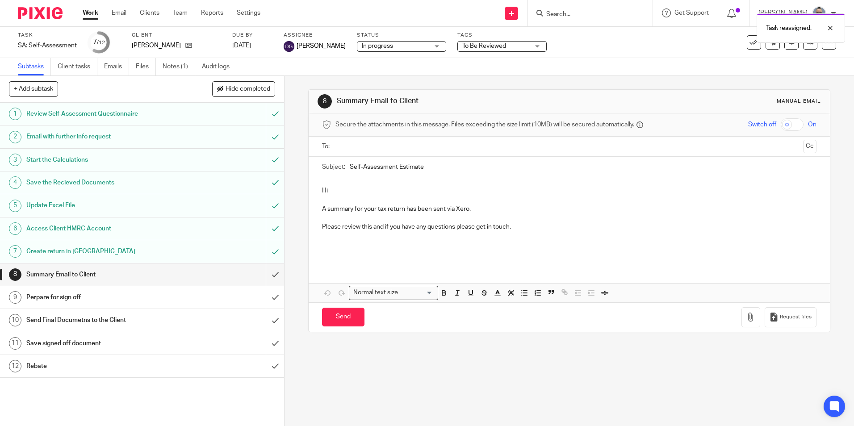
click at [86, 14] on link "Work" at bounding box center [91, 12] width 16 height 9
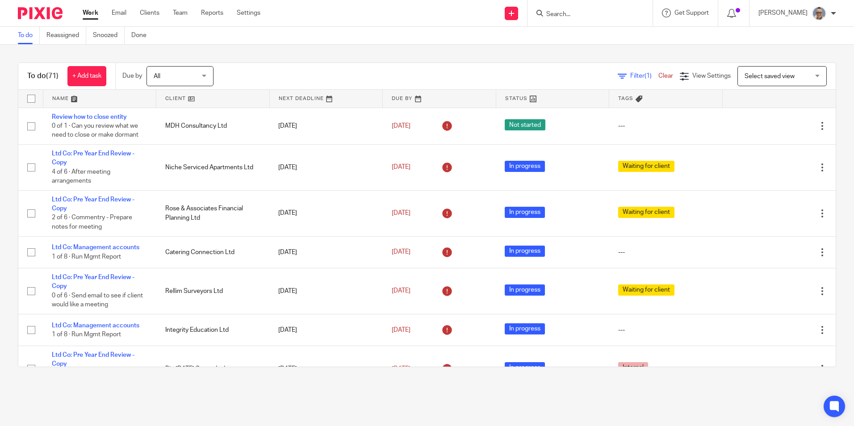
click at [283, 97] on link at bounding box center [326, 99] width 113 height 18
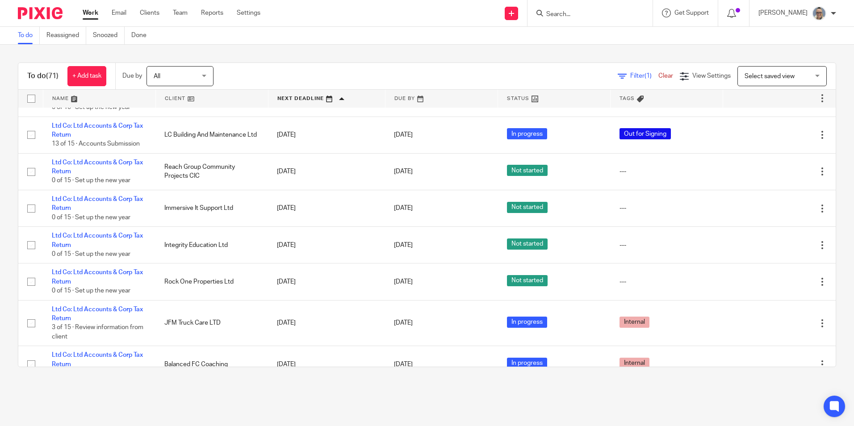
scroll to position [2424, 0]
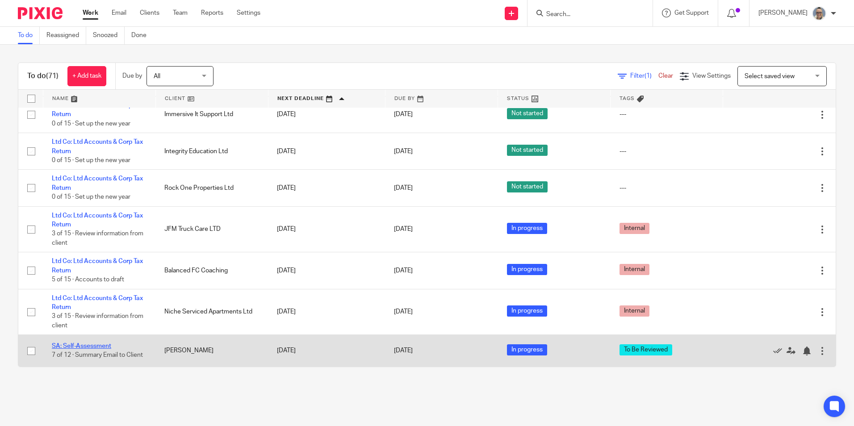
click at [100, 343] on link "SA: Self-Assessment" at bounding box center [81, 346] width 59 height 6
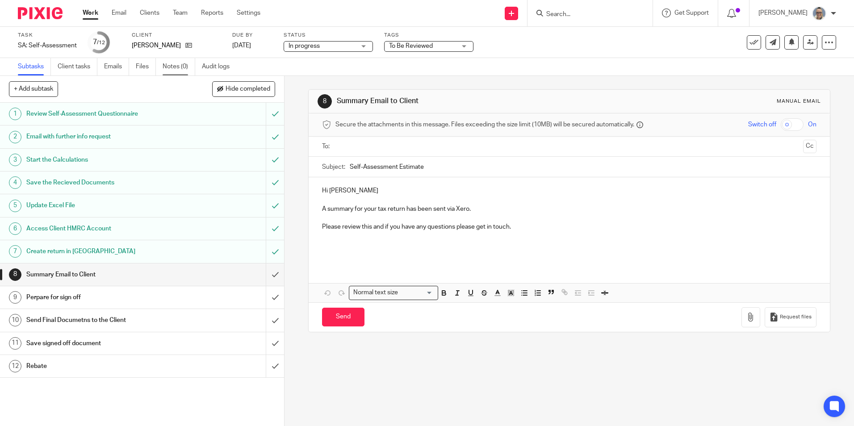
click at [182, 60] on link "Notes (0)" at bounding box center [179, 66] width 33 height 17
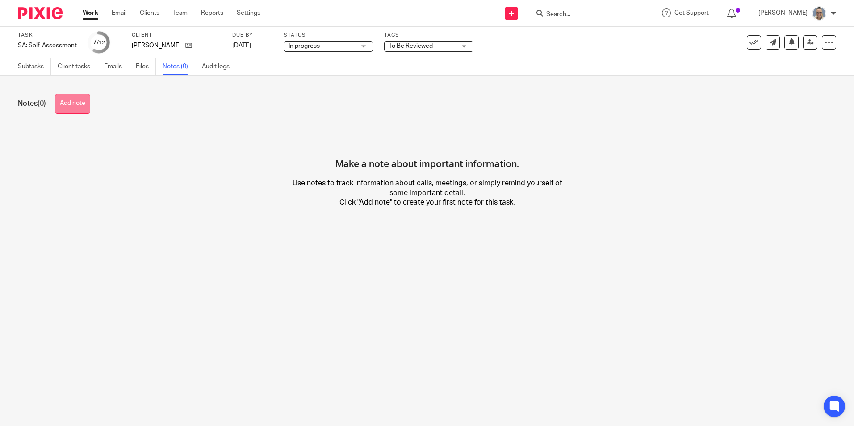
click at [84, 107] on button "Add note" at bounding box center [72, 104] width 35 height 20
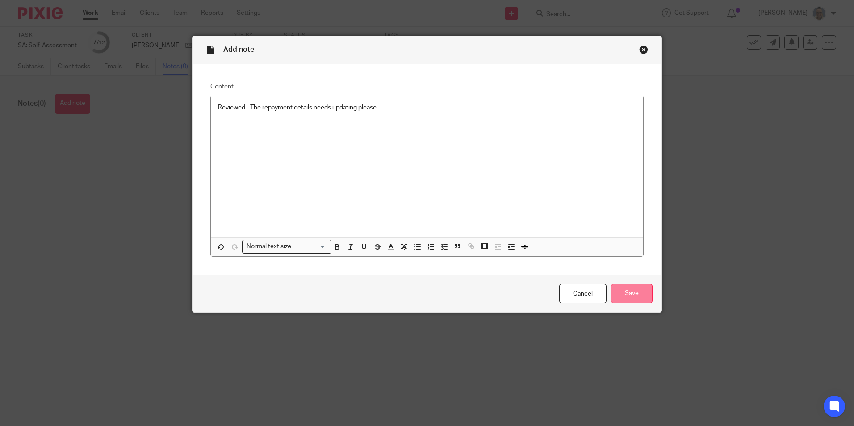
click at [621, 293] on input "Save" at bounding box center [632, 293] width 42 height 19
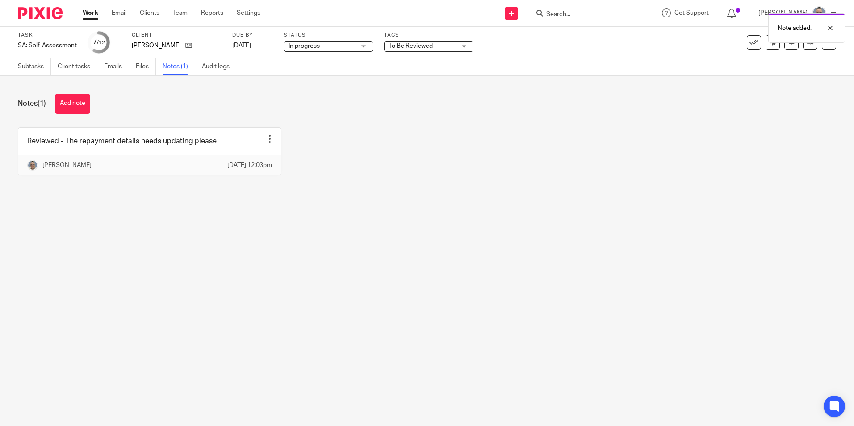
click at [806, 50] on div "Task SA: Self-Assessment Save SA: Self-Assessment 7 /12 Client Ollie Cole Due b…" at bounding box center [427, 42] width 818 height 21
click at [806, 46] on link at bounding box center [810, 42] width 14 height 14
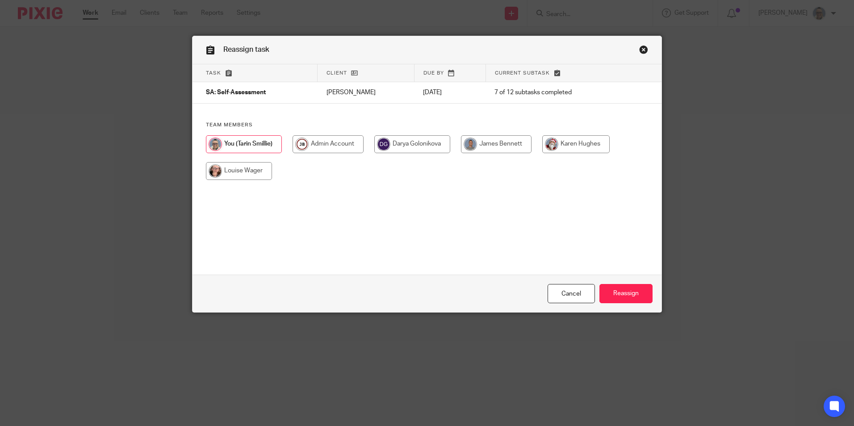
click at [414, 145] on input "radio" at bounding box center [412, 144] width 76 height 18
radio input "true"
click at [632, 297] on input "Reassign" at bounding box center [625, 293] width 53 height 19
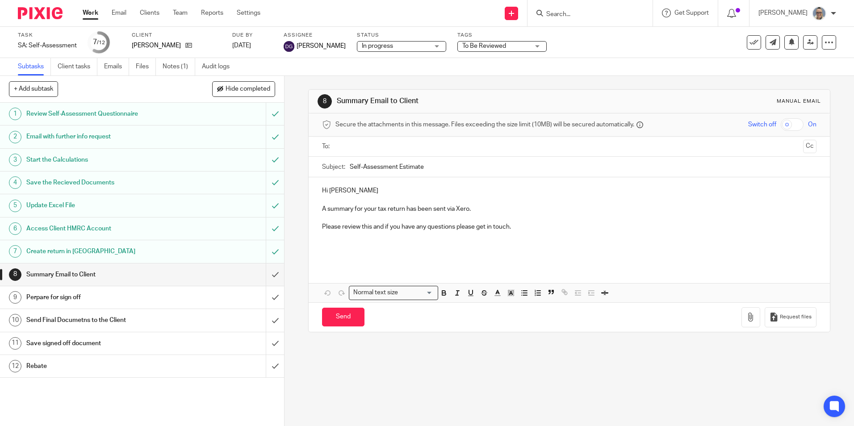
click at [93, 13] on link "Work" at bounding box center [91, 12] width 16 height 9
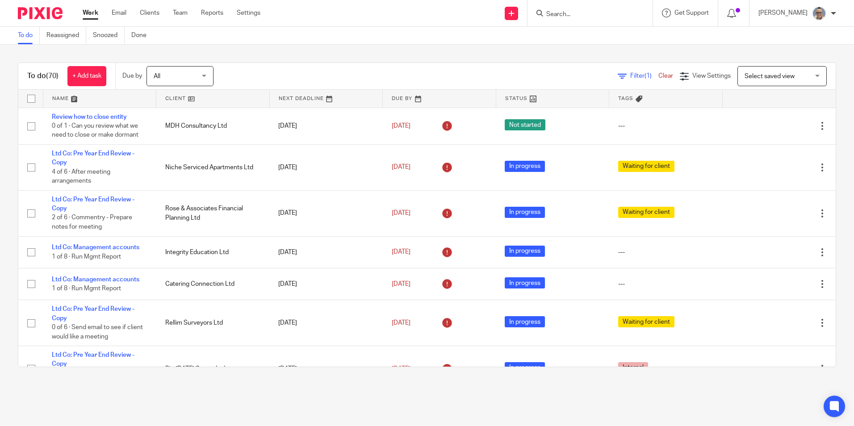
click at [302, 96] on link at bounding box center [326, 99] width 113 height 18
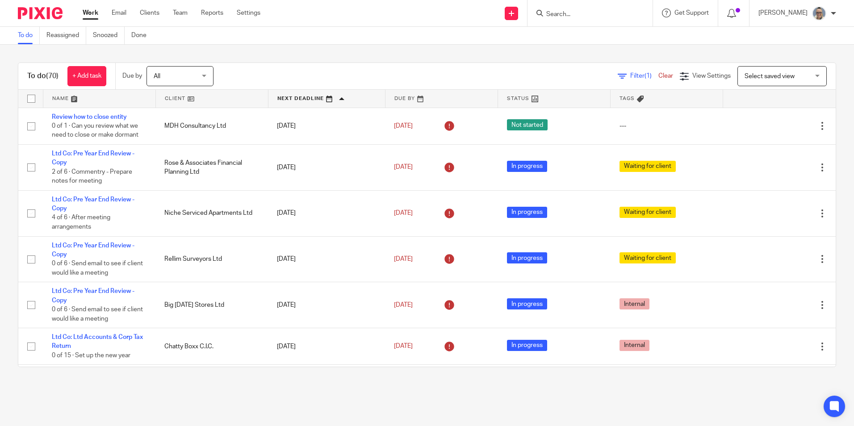
click at [282, 98] on link at bounding box center [326, 99] width 117 height 18
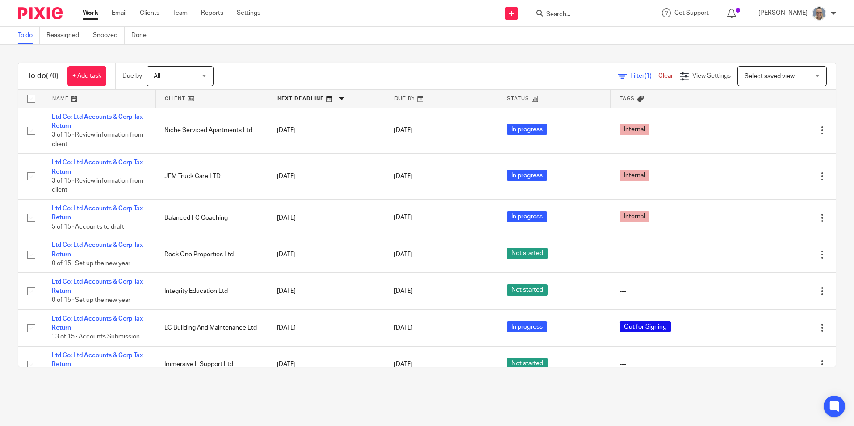
click at [296, 98] on link at bounding box center [326, 99] width 117 height 18
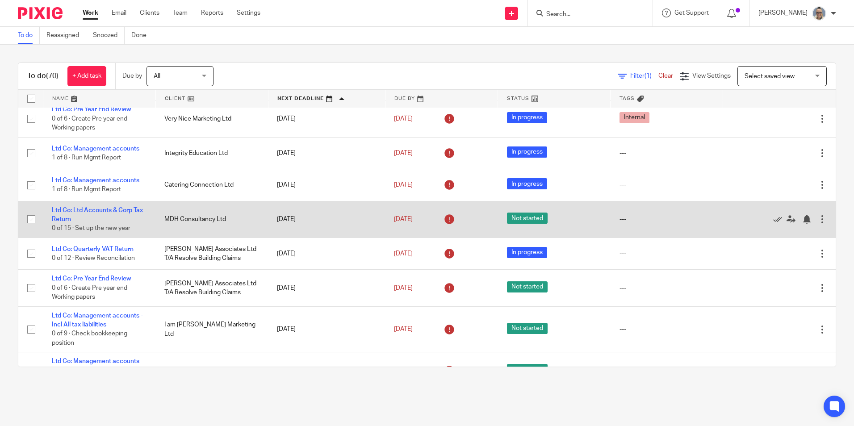
scroll to position [268, 0]
